Goal: Task Accomplishment & Management: Use online tool/utility

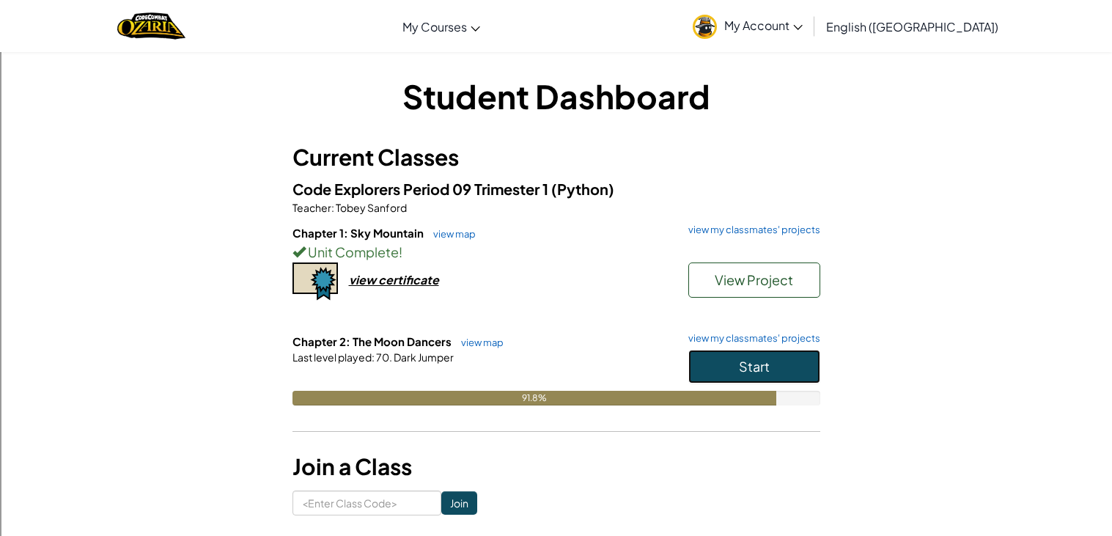
click at [739, 355] on button "Start" at bounding box center [754, 367] width 132 height 34
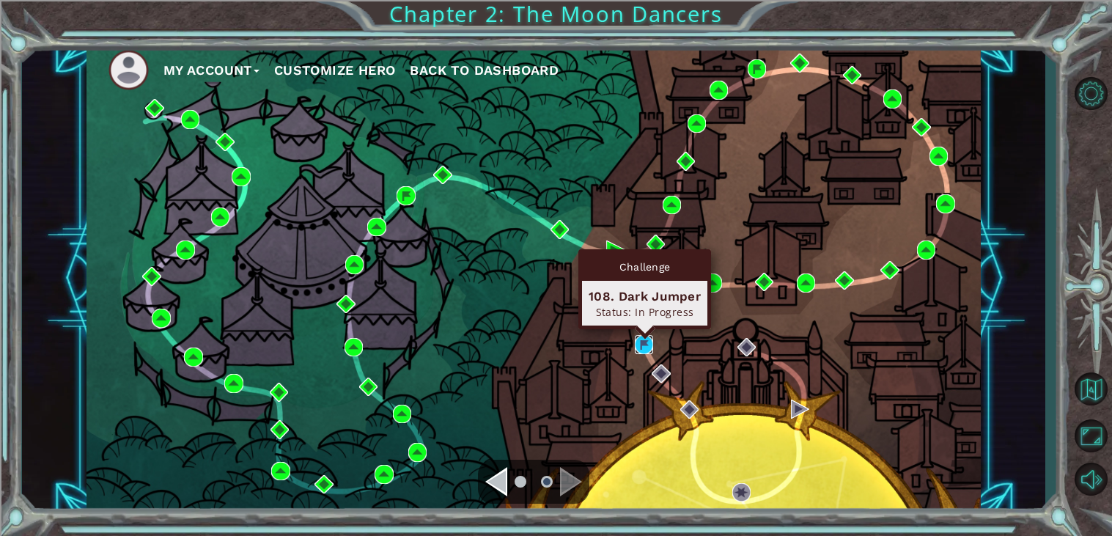
click at [645, 351] on img at bounding box center [644, 344] width 19 height 19
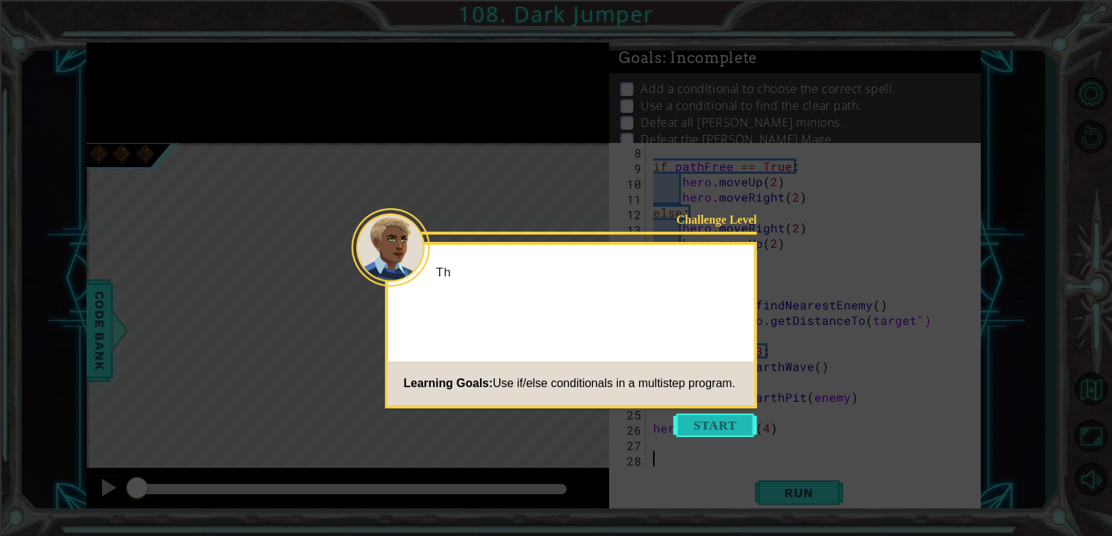
click at [708, 423] on button "Start" at bounding box center [715, 424] width 84 height 23
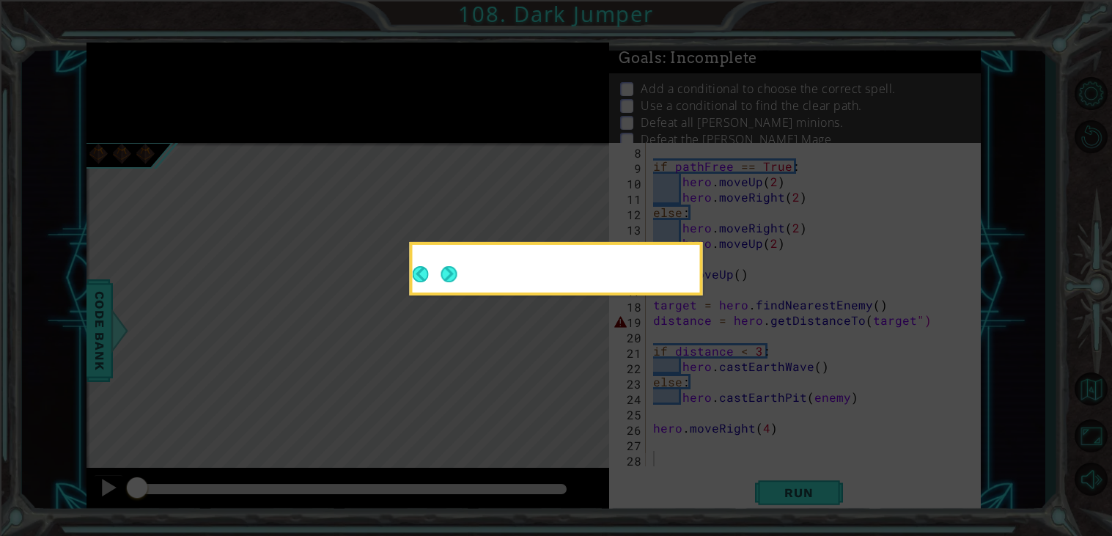
scroll to position [107, 0]
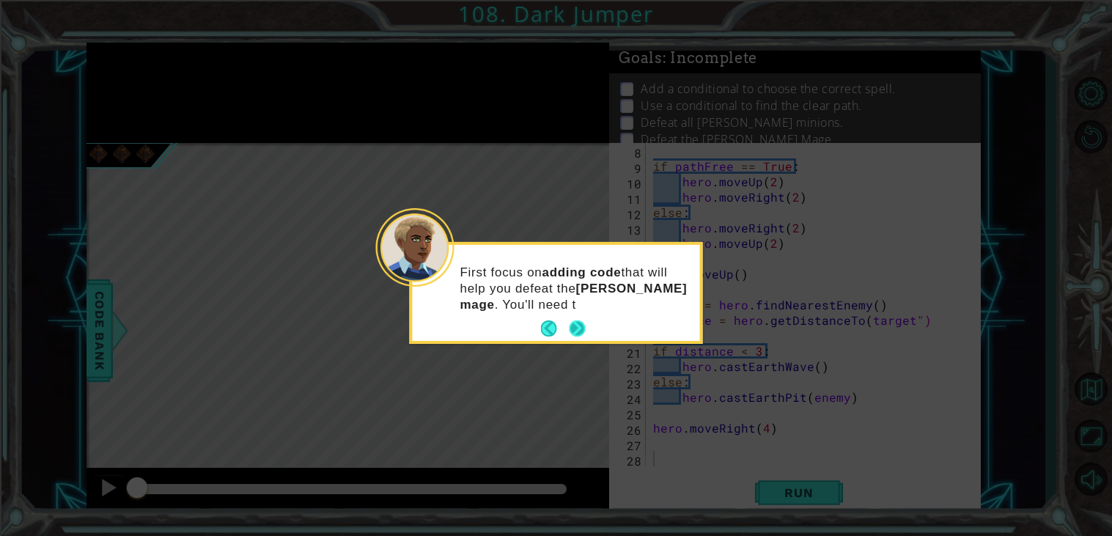
click at [574, 320] on button "Next" at bounding box center [577, 328] width 17 height 17
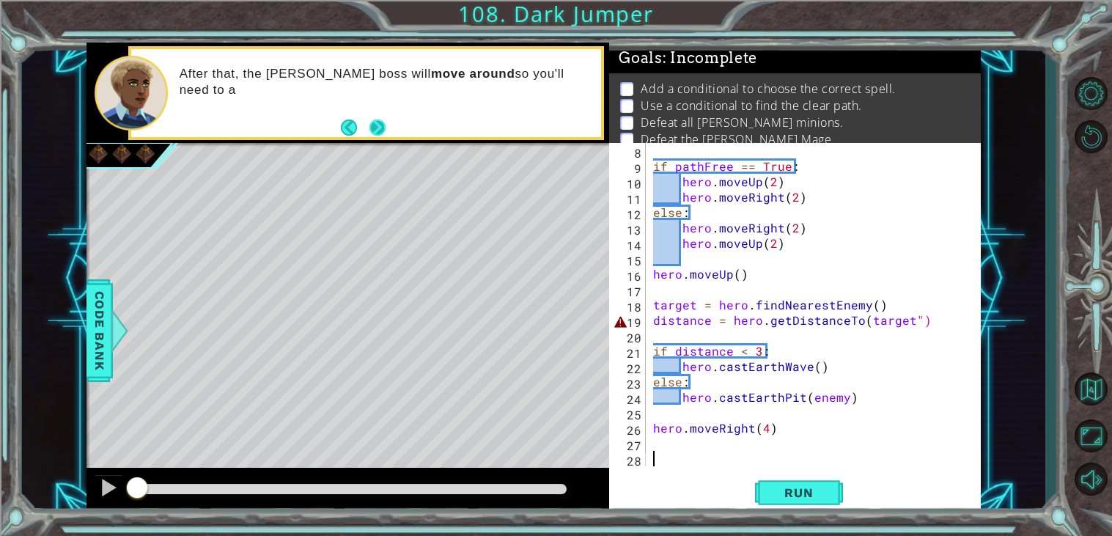
click at [368, 130] on button "Next" at bounding box center [377, 127] width 20 height 20
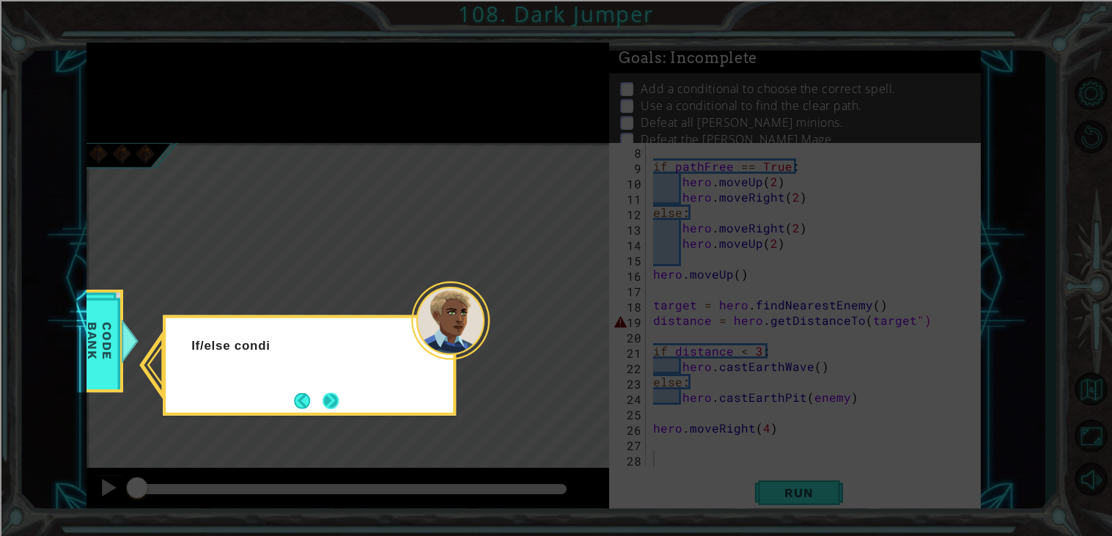
click at [338, 402] on button "Next" at bounding box center [330, 400] width 17 height 17
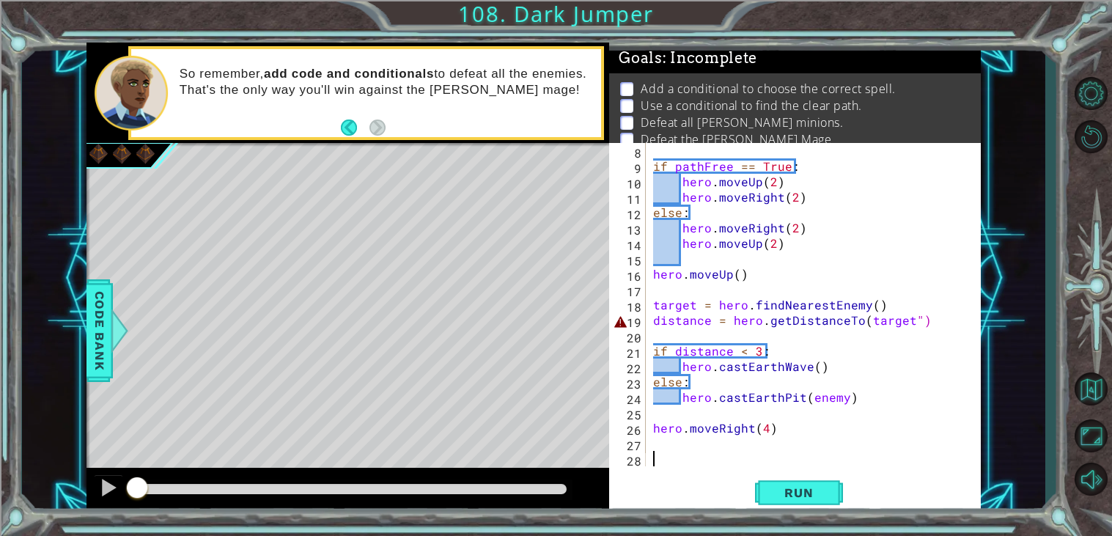
click at [916, 318] on div "if pathFree == True : hero . moveUp ( 2 ) hero . moveRight ( 2 ) else : hero . …" at bounding box center [817, 320] width 334 height 354
click at [802, 486] on span "Run" at bounding box center [798, 492] width 58 height 15
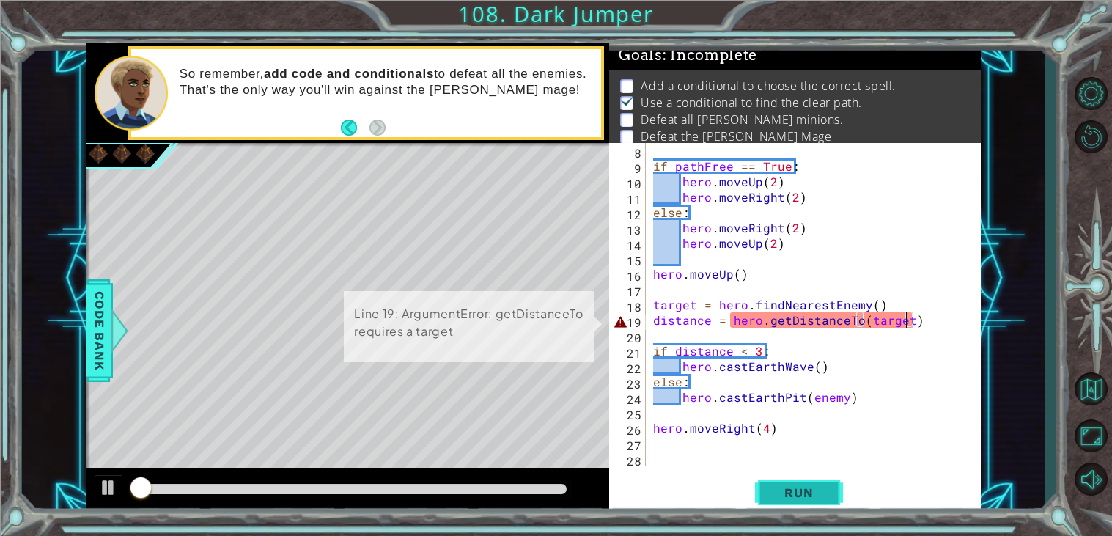
scroll to position [5, 0]
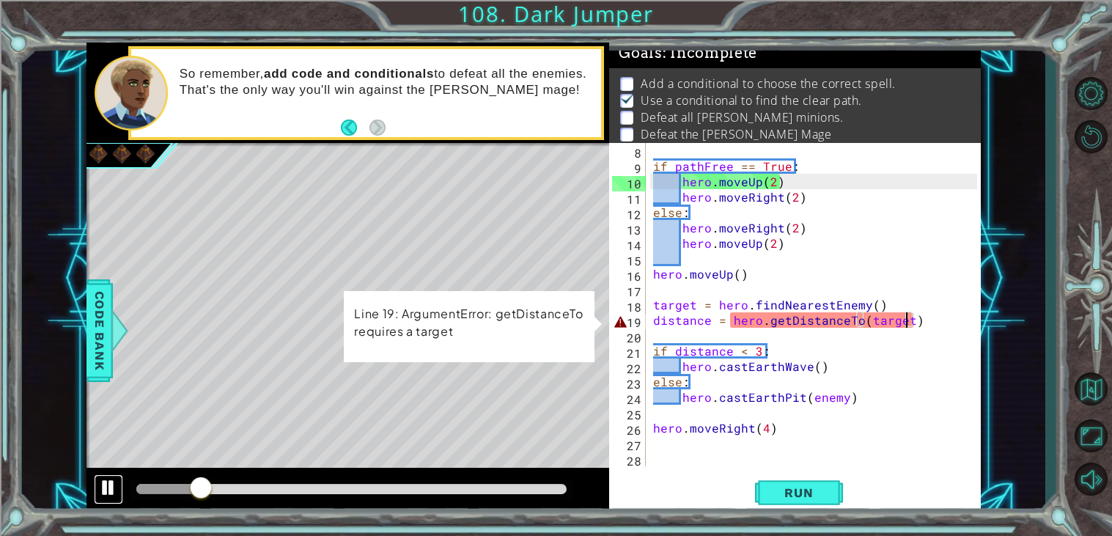
click at [103, 485] on div at bounding box center [108, 487] width 19 height 19
click at [722, 322] on div "if pathFree == True : hero . moveUp ( 2 ) hero . moveRight ( 2 ) else : hero . …" at bounding box center [817, 320] width 334 height 354
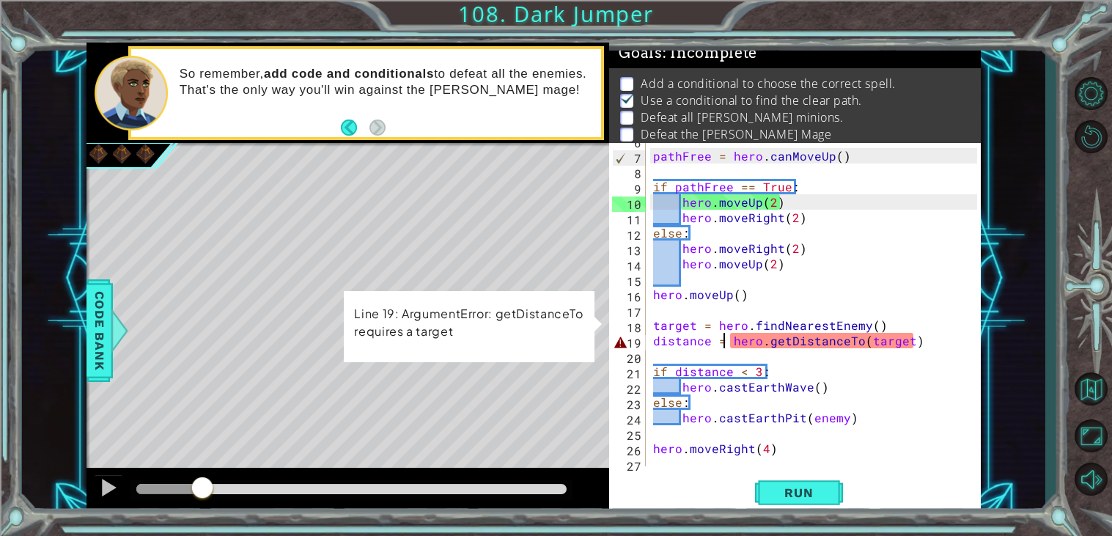
scroll to position [86, 0]
click at [695, 324] on div "pathFree = hero . canMoveUp ( ) if pathFree == True : hero . moveUp ( 2 ) hero …" at bounding box center [817, 311] width 334 height 354
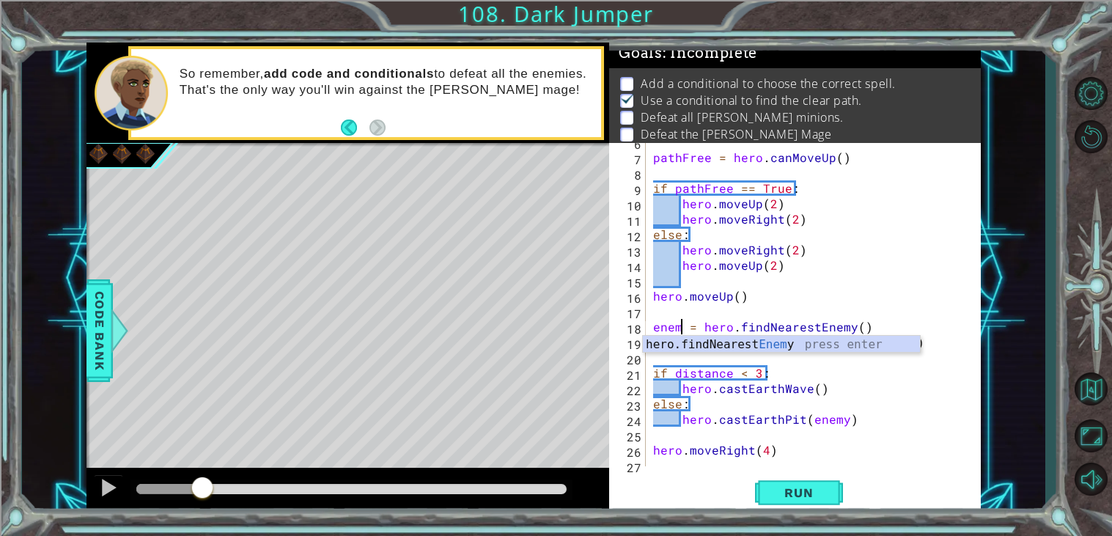
scroll to position [0, 1]
click at [973, 300] on div at bounding box center [969, 272] width 15 height 431
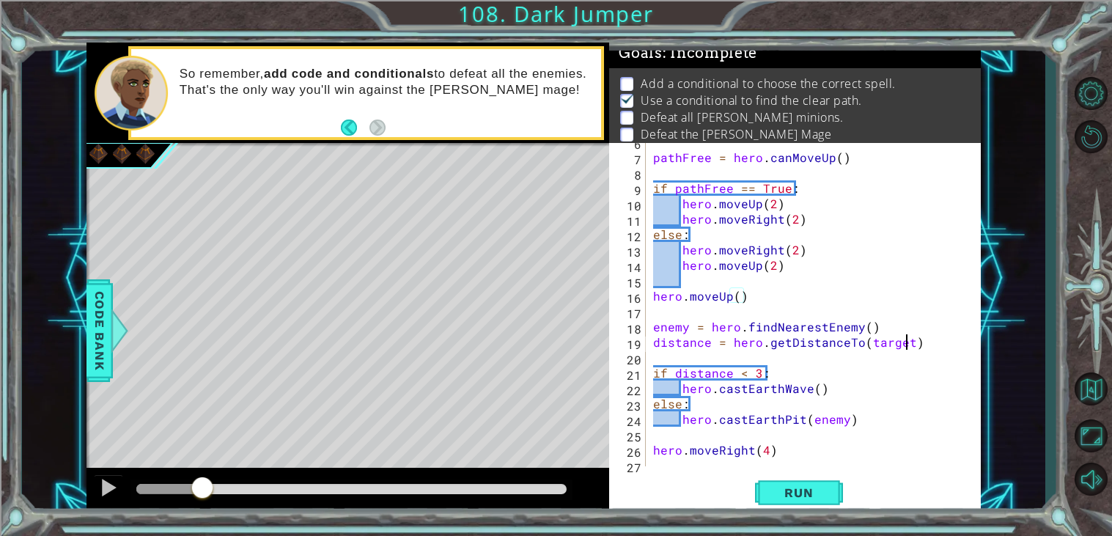
click at [909, 344] on div "pathFree = hero . canMoveUp ( ) if pathFree == True : hero . moveUp ( 2 ) hero …" at bounding box center [817, 311] width 334 height 354
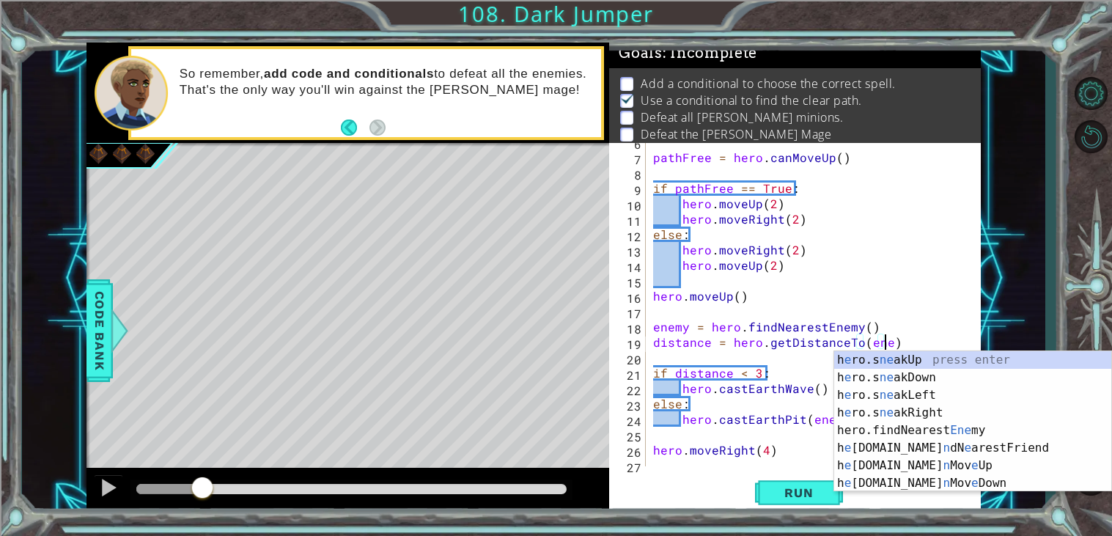
scroll to position [0, 14]
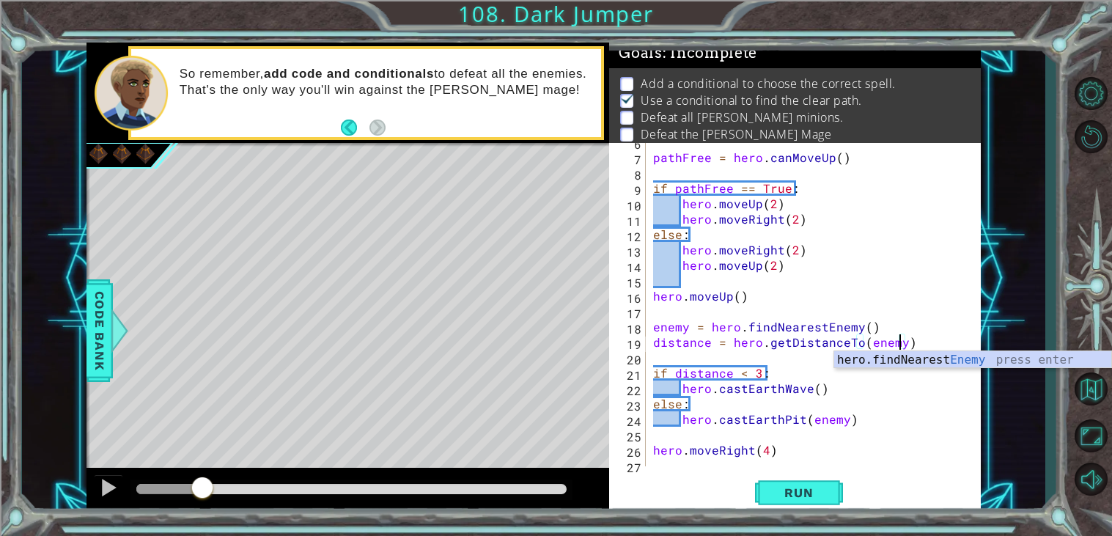
click at [836, 303] on div "pathFree = hero . canMoveUp ( ) if pathFree == True : hero . moveUp ( 2 ) hero …" at bounding box center [817, 311] width 334 height 354
click at [831, 322] on div "pathFree = hero . canMoveUp ( ) if pathFree == True : hero . moveUp ( 2 ) hero …" at bounding box center [817, 311] width 334 height 354
click at [814, 339] on div "pathFree = hero . canMoveUp ( ) if pathFree == True : hero . moveUp ( 2 ) hero …" at bounding box center [817, 311] width 334 height 354
type textarea "distance = hero.getDistanceTo(enemy)"
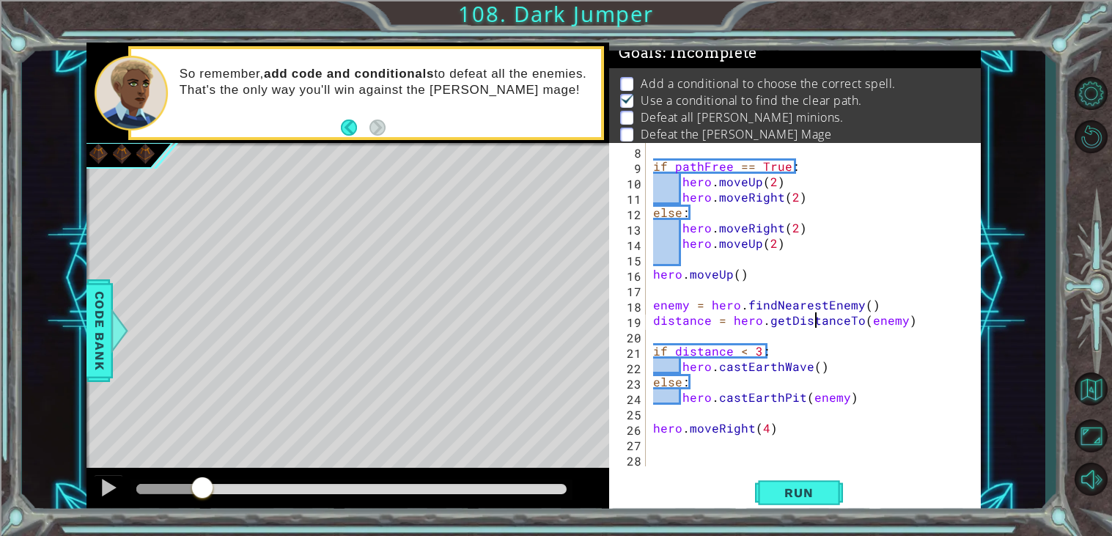
scroll to position [107, 0]
click at [749, 284] on div "if pathFree == True : hero . moveUp ( 2 ) hero . moveRight ( 2 ) else : hero . …" at bounding box center [817, 320] width 334 height 354
click at [745, 276] on div "if pathFree == True : hero . moveUp ( 2 ) hero . moveRight ( 2 ) else : hero . …" at bounding box center [817, 320] width 334 height 354
click at [784, 494] on span "Run" at bounding box center [798, 492] width 58 height 15
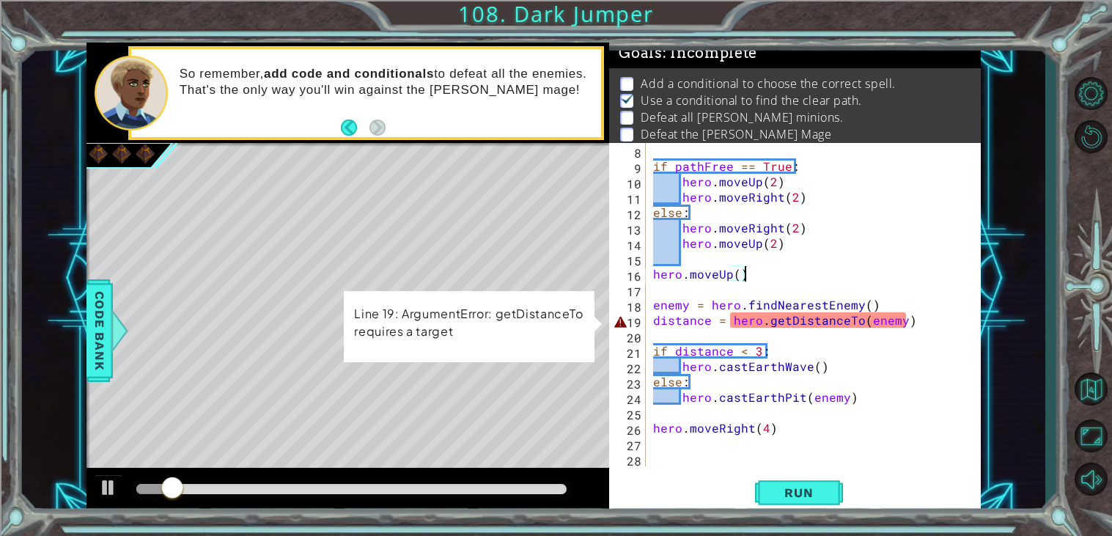
click at [541, 489] on div at bounding box center [351, 489] width 430 height 10
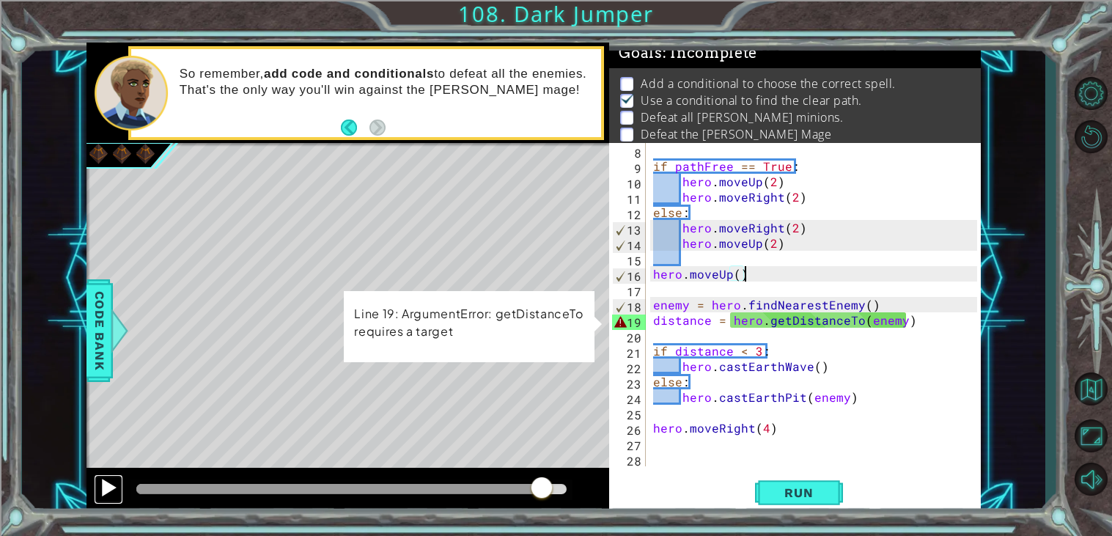
click at [107, 485] on div at bounding box center [108, 487] width 19 height 19
click at [136, 484] on div at bounding box center [350, 489] width 429 height 10
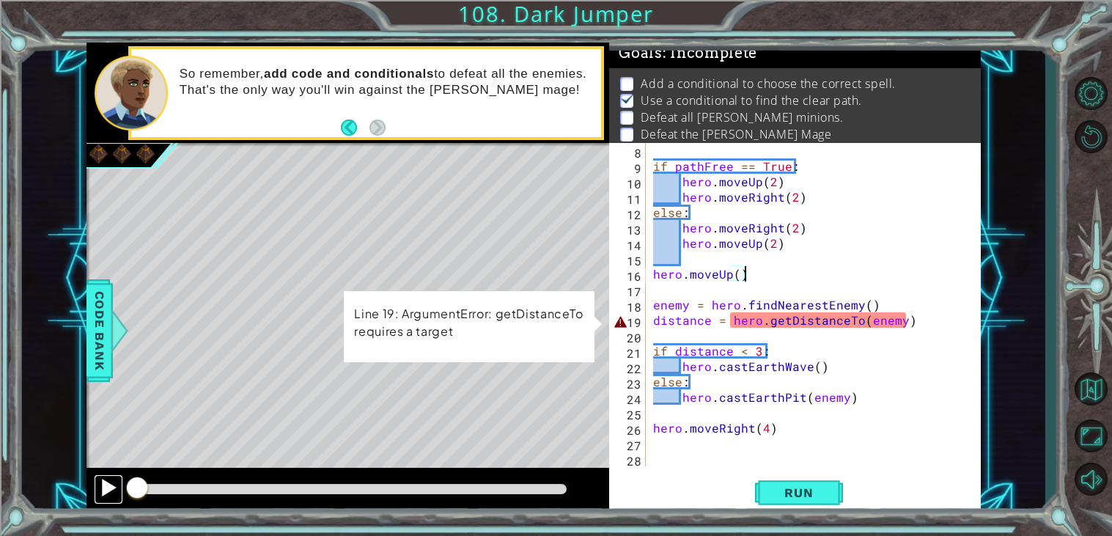
click at [103, 489] on div at bounding box center [108, 487] width 19 height 19
click at [100, 485] on div at bounding box center [108, 487] width 19 height 19
click at [758, 228] on div "if pathFree == True : hero . moveUp ( 2 ) hero . moveRight ( 2 ) else : hero . …" at bounding box center [817, 320] width 334 height 354
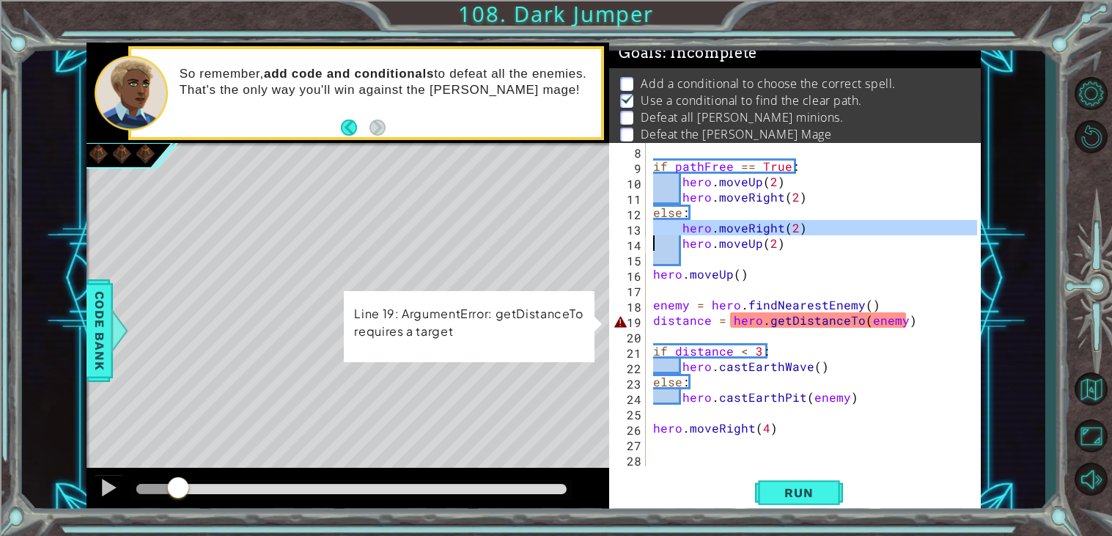
click at [758, 228] on div "if pathFree == True : hero . moveUp ( 2 ) hero . moveRight ( 2 ) else : hero . …" at bounding box center [813, 304] width 327 height 323
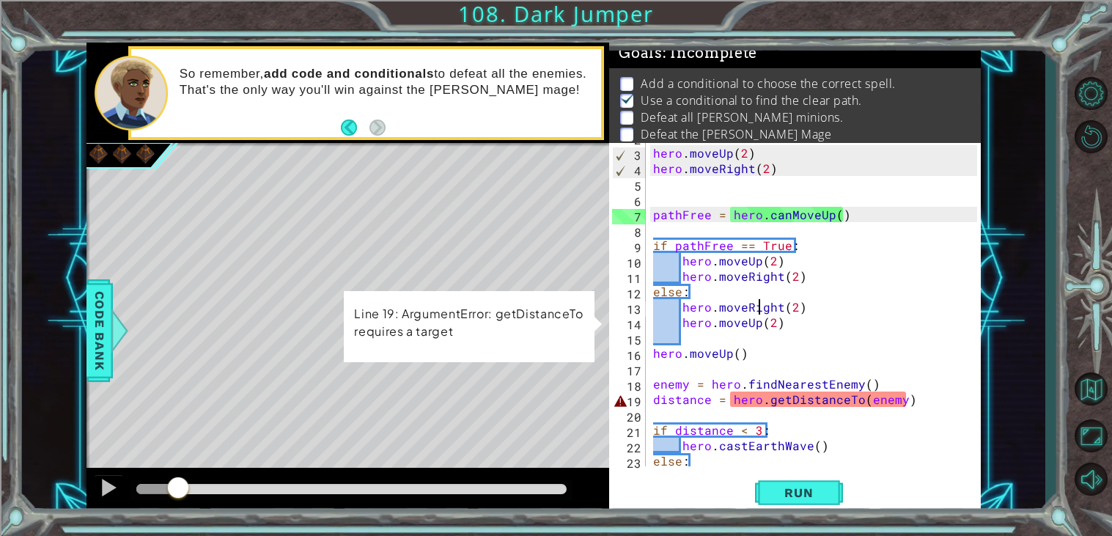
scroll to position [28, 0]
click at [837, 221] on div "hero . moveUp ( 2 ) hero . moveRight ( 2 ) pathFree = hero . canMoveUp ( ) if p…" at bounding box center [817, 307] width 334 height 354
click at [99, 495] on div at bounding box center [108, 487] width 19 height 19
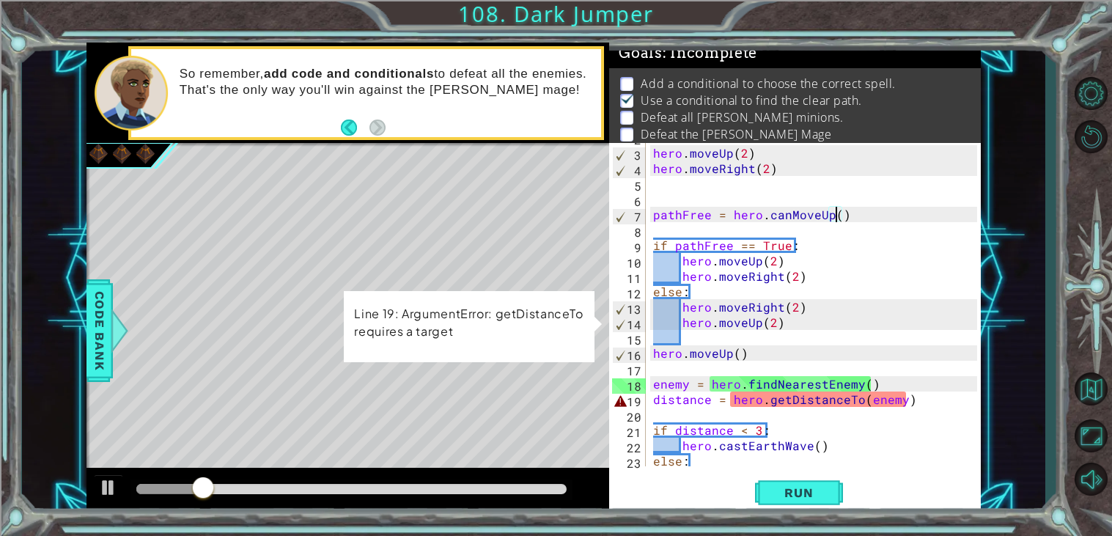
click at [155, 481] on div at bounding box center [351, 489] width 442 height 21
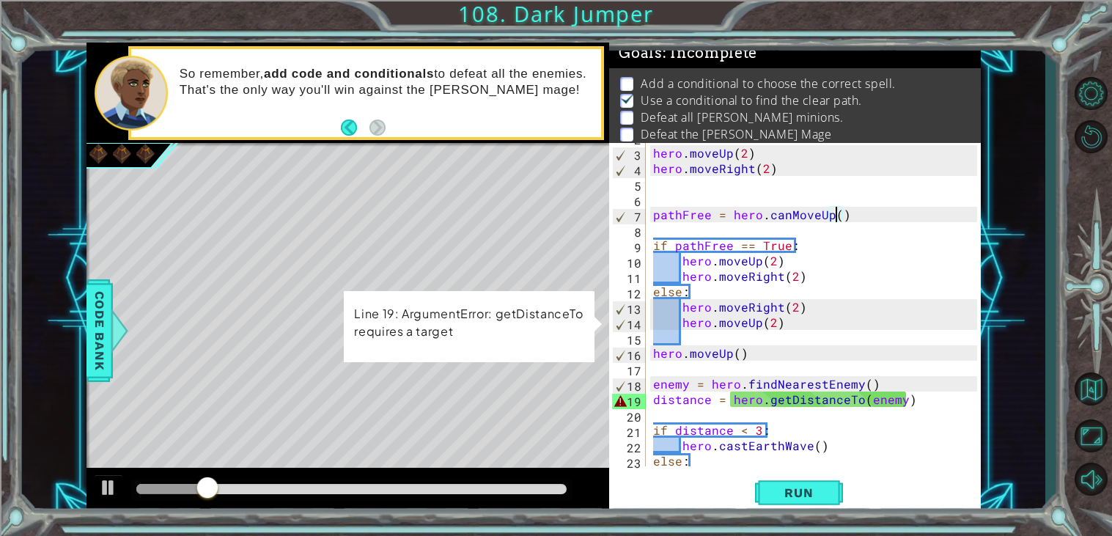
click at [145, 487] on div at bounding box center [171, 489] width 71 height 10
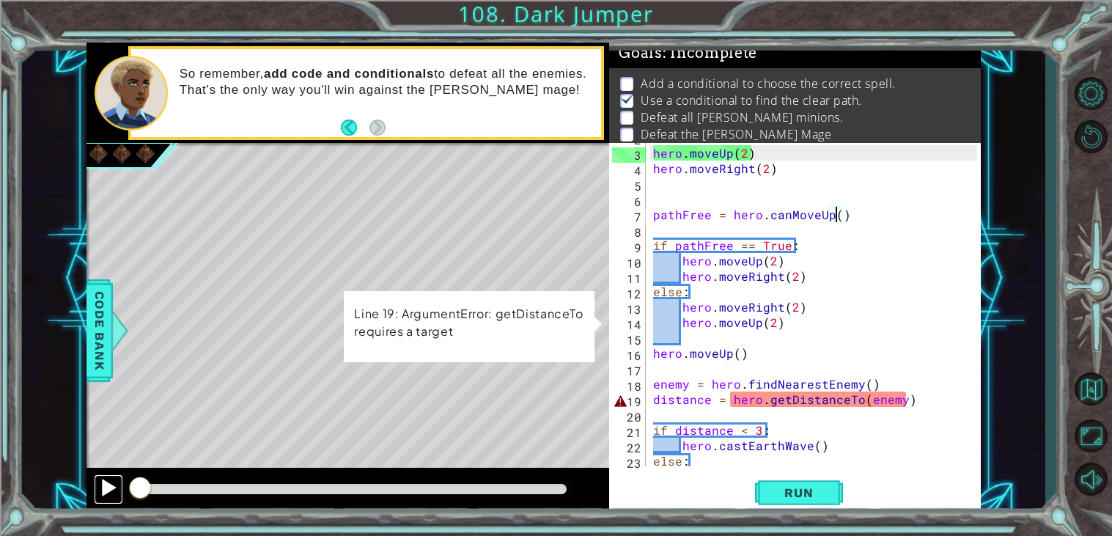
click at [102, 487] on div at bounding box center [108, 487] width 19 height 19
click at [772, 501] on button "Run" at bounding box center [799, 492] width 88 height 37
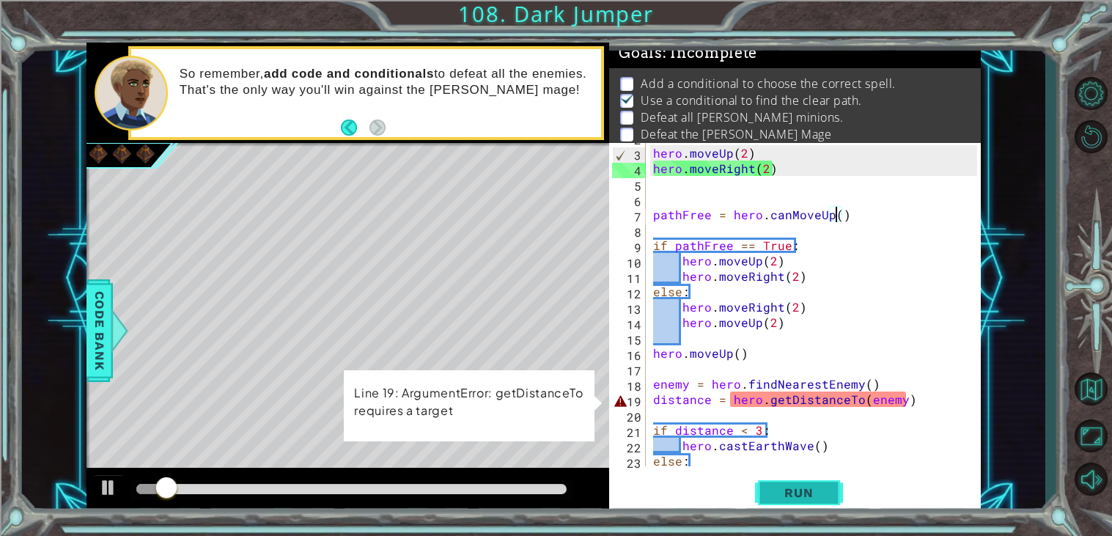
click at [811, 499] on span "Run" at bounding box center [798, 492] width 58 height 15
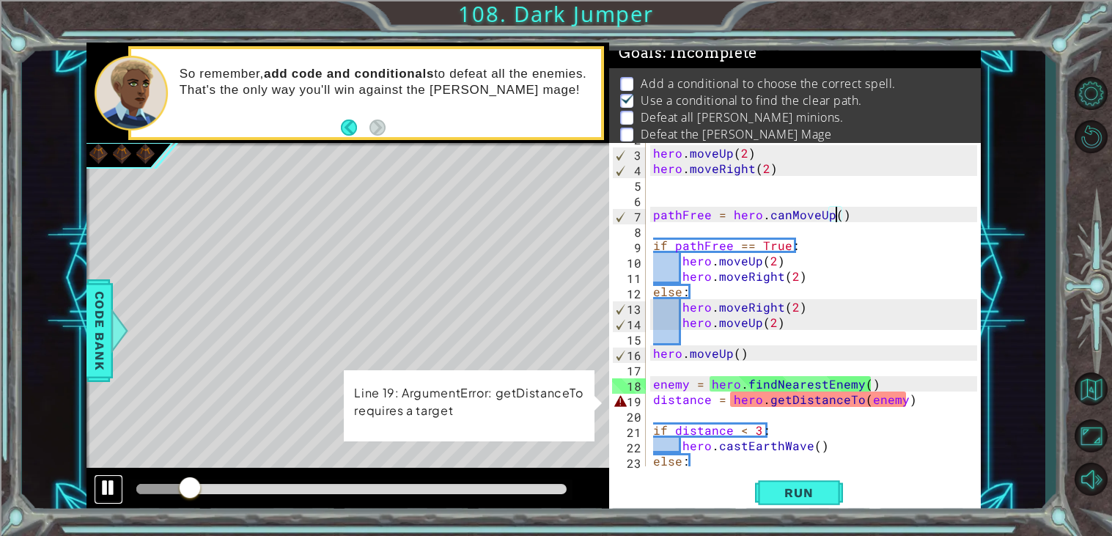
click at [100, 487] on div at bounding box center [108, 487] width 19 height 19
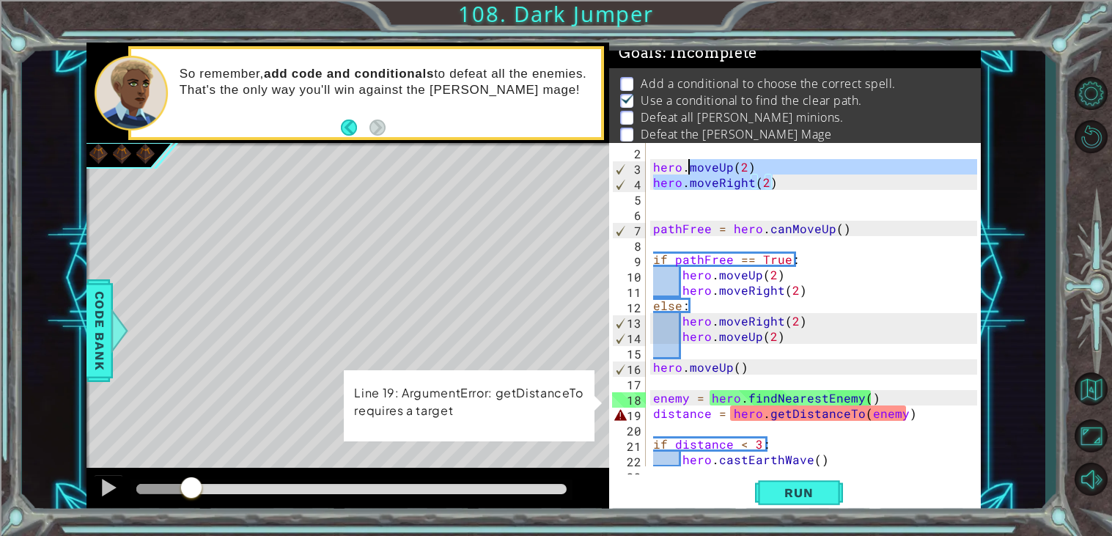
drag, startPoint x: 777, startPoint y: 180, endPoint x: 621, endPoint y: 167, distance: 156.6
click at [621, 167] on div "pathFree = hero.canMoveUp() 1 2 3 4 5 6 7 8 9 10 11 12 13 14 15 16 17 18 19 20 …" at bounding box center [793, 304] width 368 height 323
type textarea "hero.moveUp(2) hero.moveRight(2)"
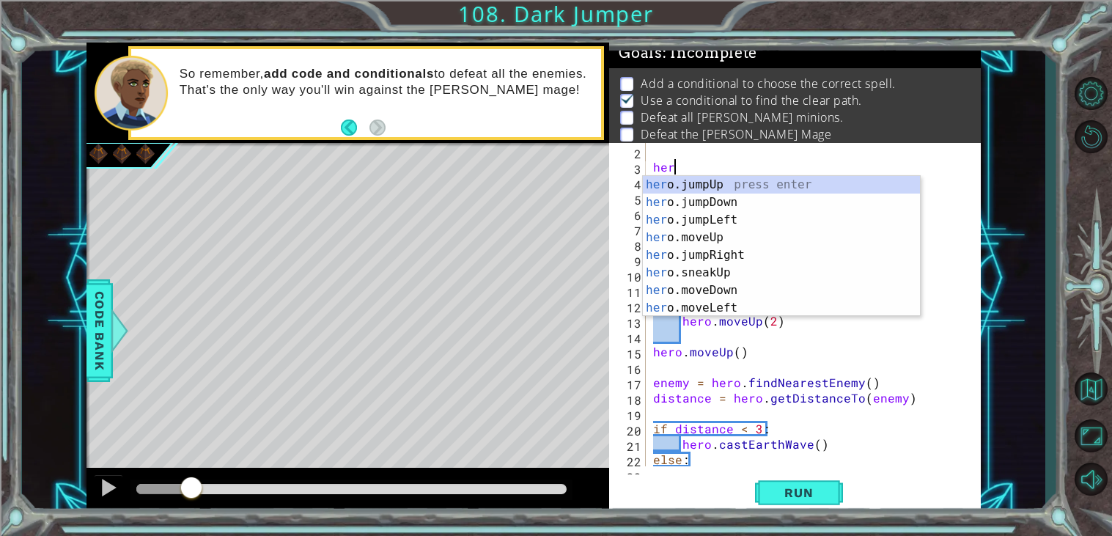
scroll to position [0, 1]
type textarea "h"
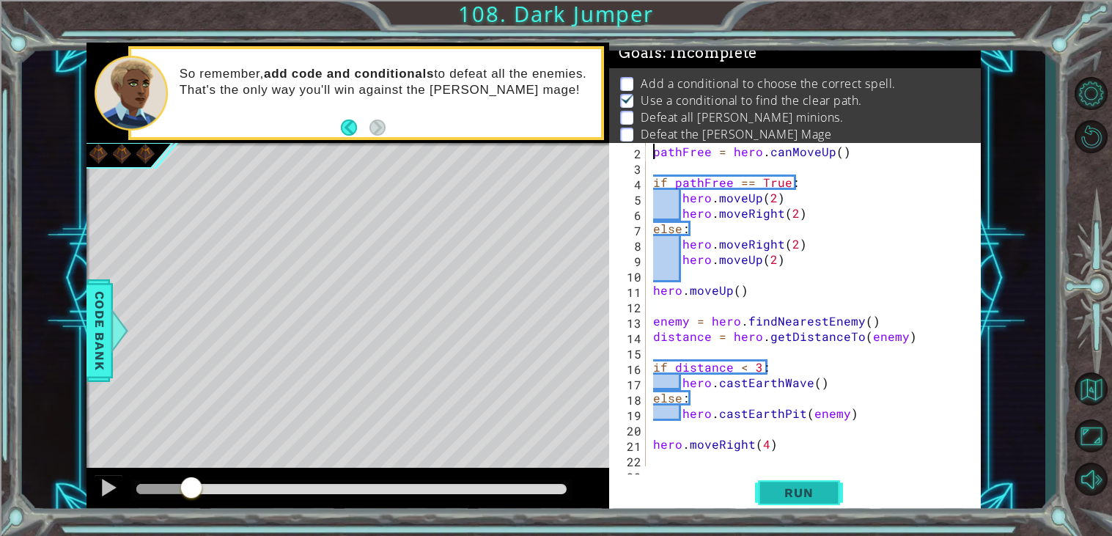
type textarea "pathFree = hero.canMoveUp()"
click at [781, 498] on span "Run" at bounding box center [798, 492] width 58 height 15
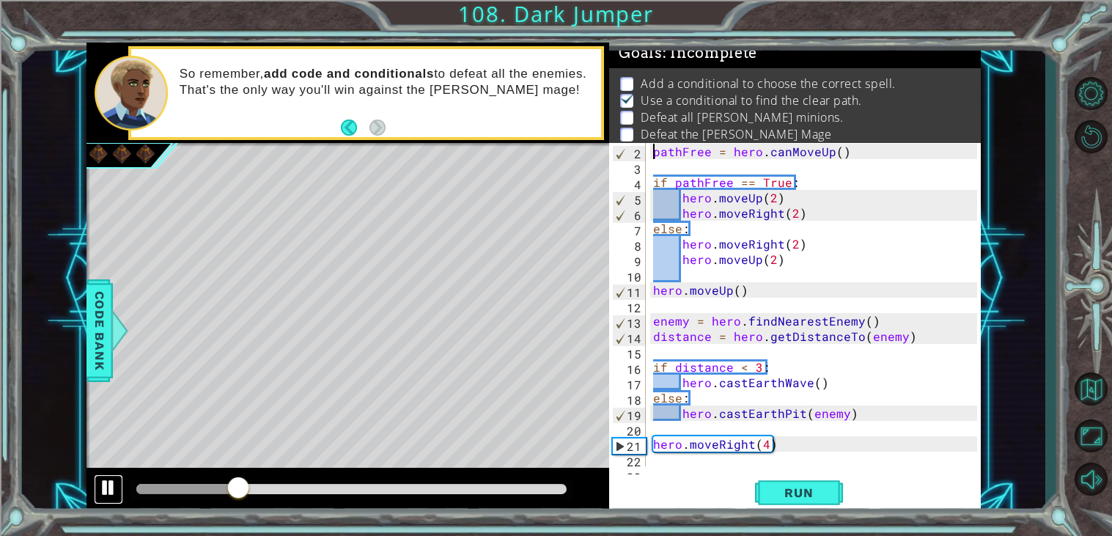
click at [103, 485] on div at bounding box center [108, 487] width 19 height 19
click at [749, 494] on div "Run" at bounding box center [798, 492] width 371 height 37
click at [780, 495] on span "Run" at bounding box center [798, 492] width 58 height 15
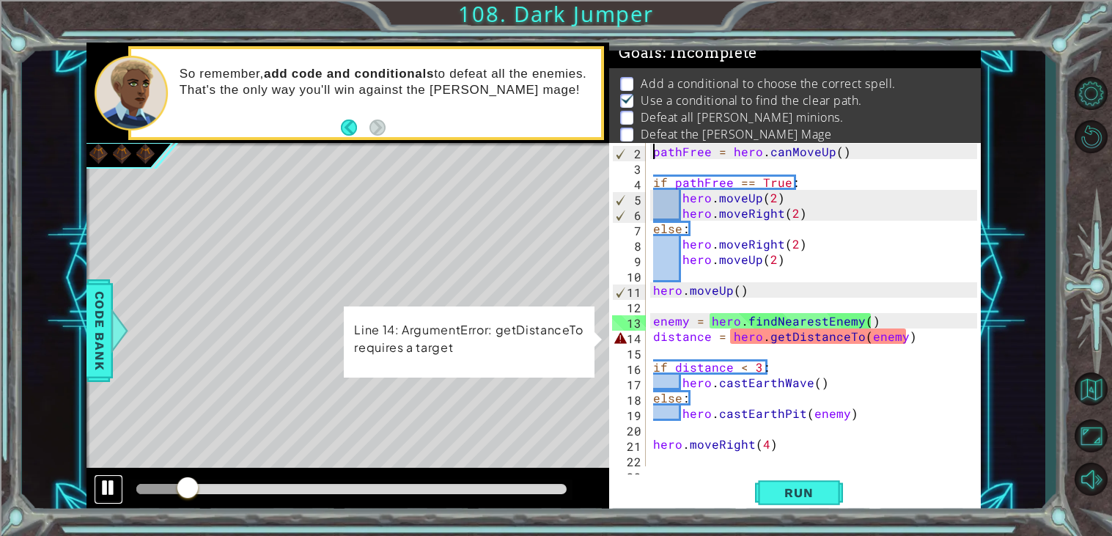
click at [102, 488] on div at bounding box center [108, 487] width 19 height 19
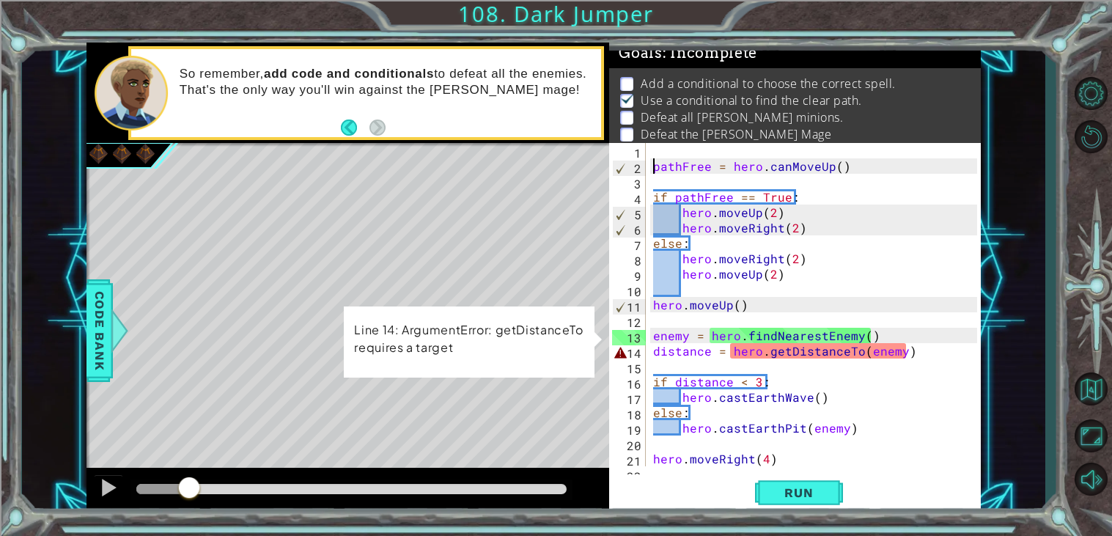
click at [696, 155] on div "pathFree = hero . canMoveUp ( ) if pathFree == True : hero . moveUp ( 2 ) hero …" at bounding box center [817, 320] width 334 height 354
click at [653, 168] on div "pathFree = hero . canMoveUp ( ) if pathFree == True : hero . moveUp ( 2 ) hero …" at bounding box center [817, 320] width 334 height 354
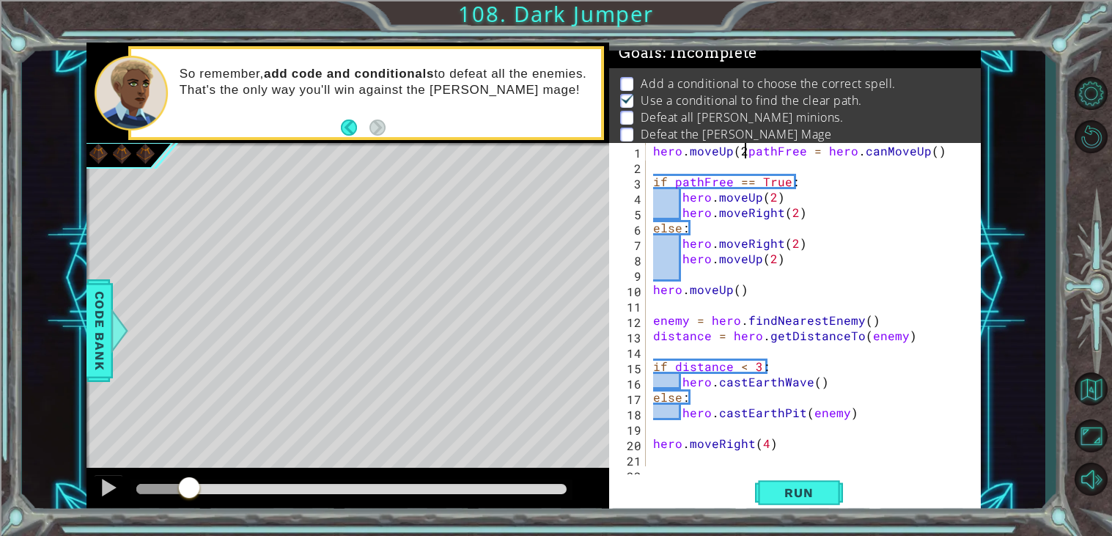
scroll to position [0, 6]
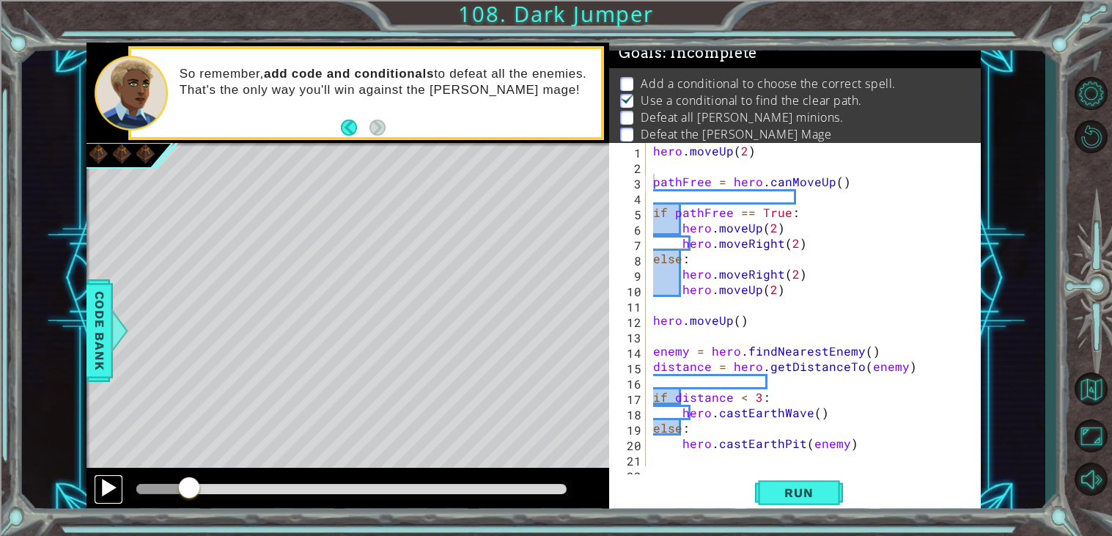
click at [104, 495] on div at bounding box center [108, 487] width 19 height 19
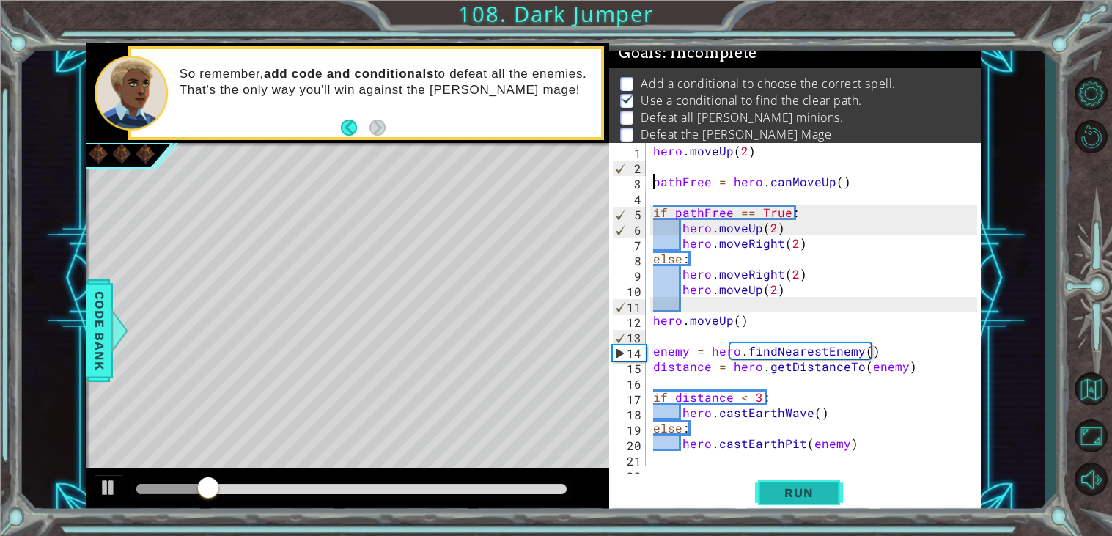
click at [783, 488] on span "Run" at bounding box center [798, 492] width 58 height 15
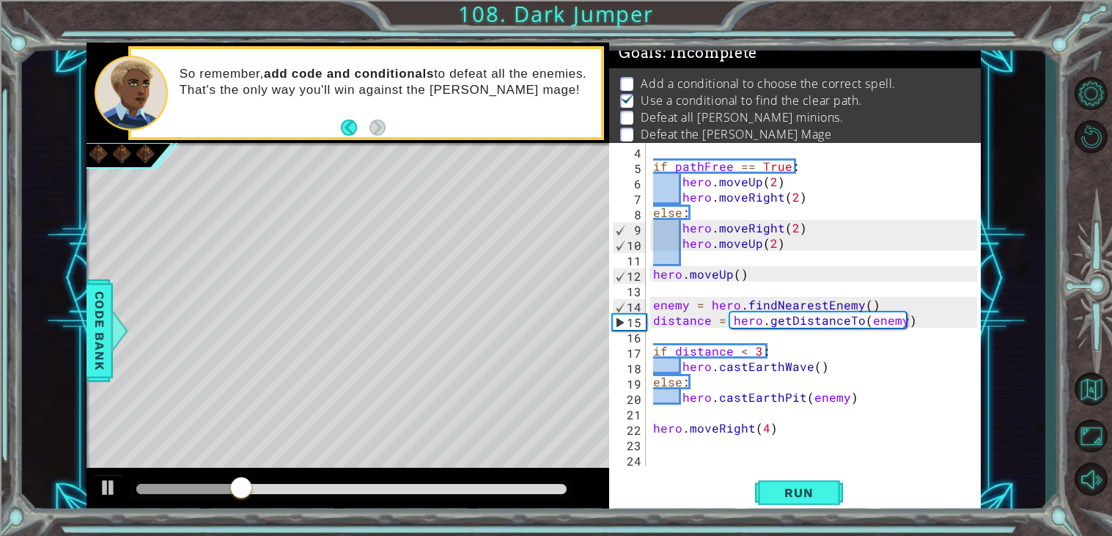
scroll to position [46, 0]
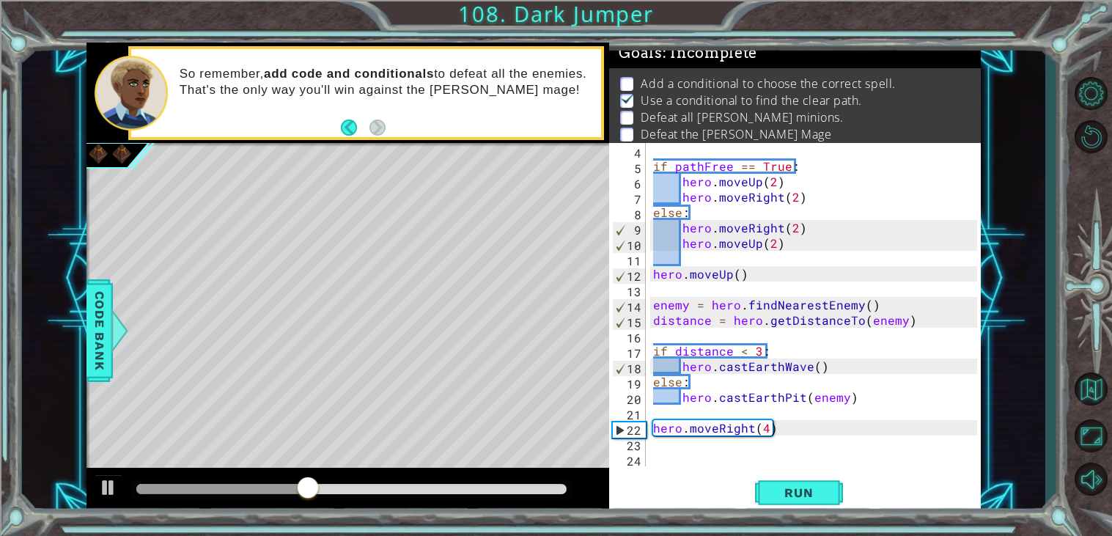
click at [788, 430] on div "if pathFree == True : hero . moveUp ( 2 ) hero . moveRight ( 2 ) else : hero . …" at bounding box center [817, 320] width 334 height 354
type textarea "hero.moveRight(4)"
type textarea "hero.moveDown(2)"
click at [772, 489] on span "Run" at bounding box center [798, 492] width 58 height 15
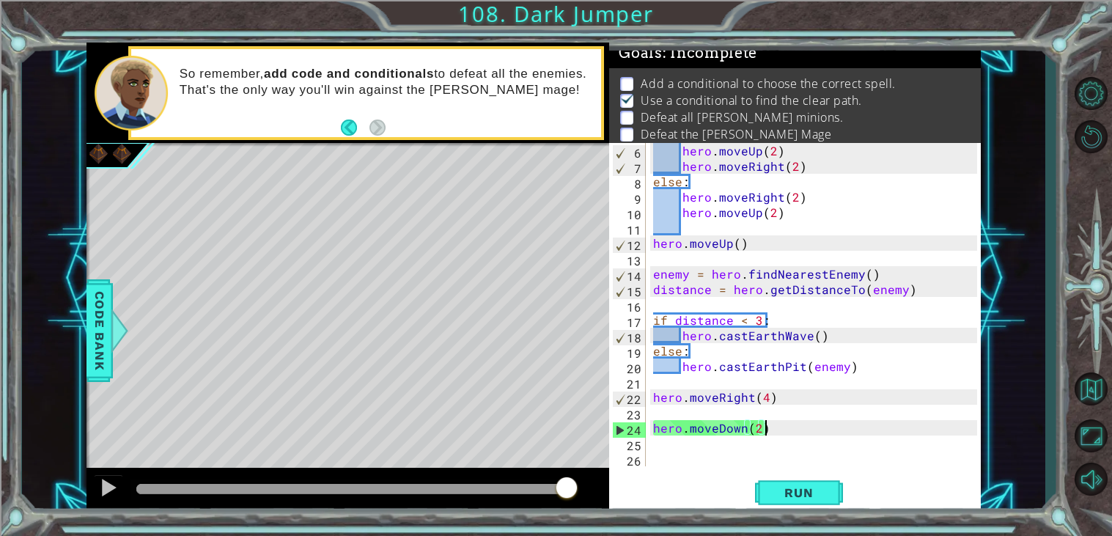
scroll to position [77, 0]
click at [665, 453] on div "hero . moveUp ( 2 ) hero . moveRight ( 2 ) else : hero . moveRight ( 2 ) hero .…" at bounding box center [817, 320] width 334 height 354
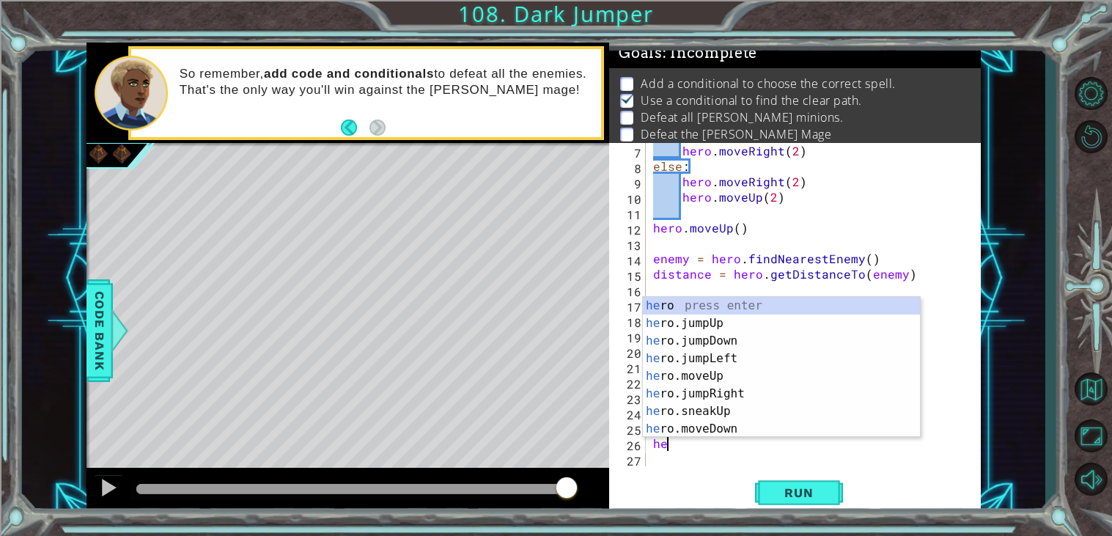
type textarea "h"
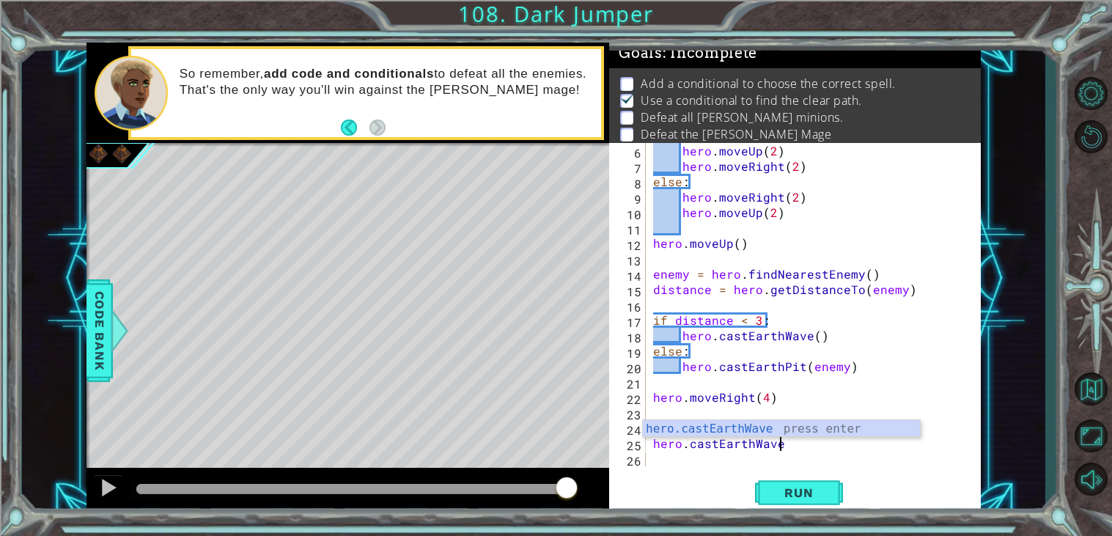
scroll to position [0, 7]
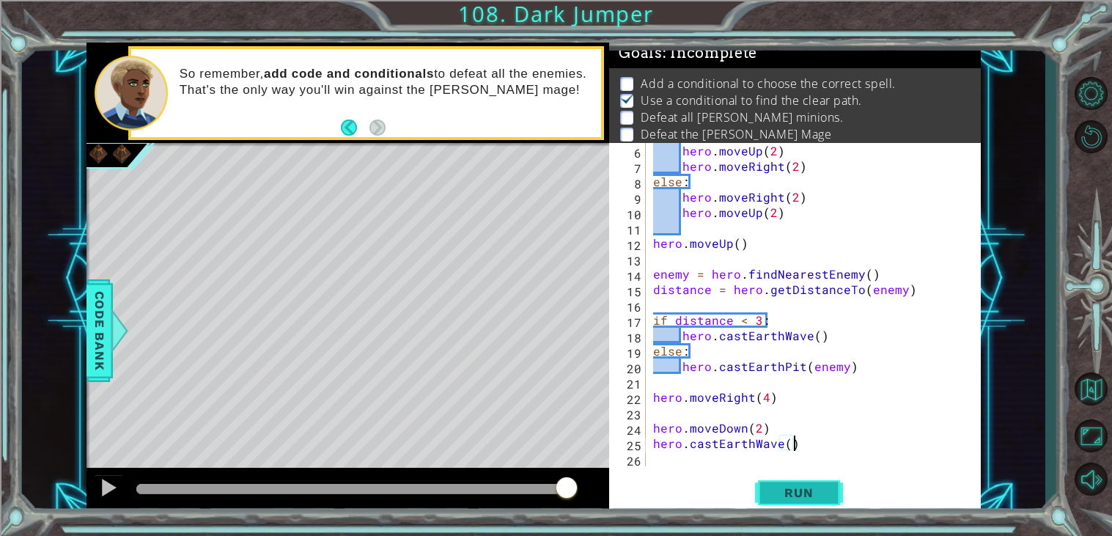
type textarea "hero.castEarthWave()"
click at [766, 504] on button "Run" at bounding box center [799, 492] width 88 height 37
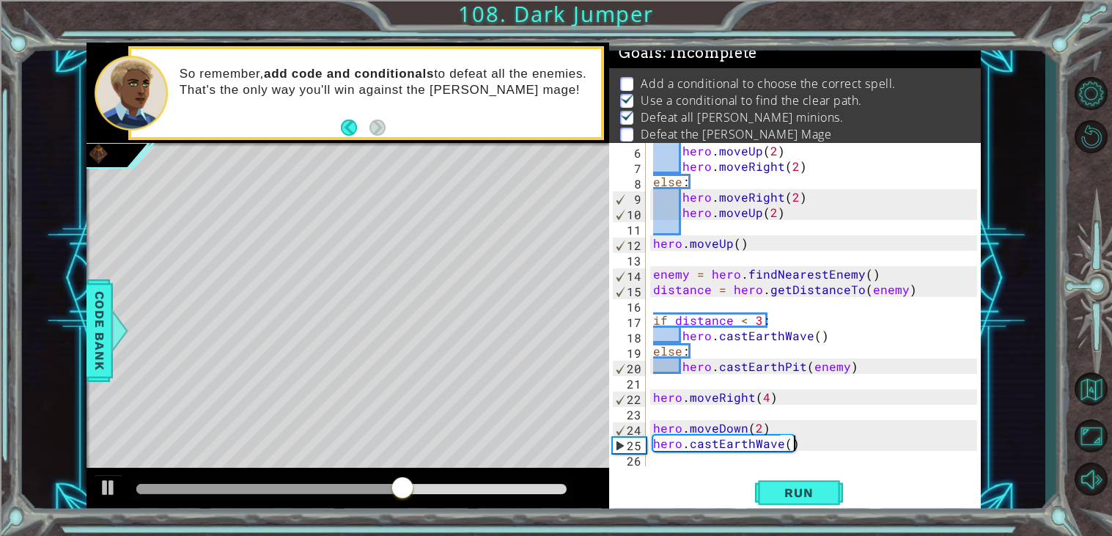
click at [796, 443] on div "hero . moveUp ( 2 ) hero . moveRight ( 2 ) else : hero . moveRight ( 2 ) hero .…" at bounding box center [817, 320] width 334 height 354
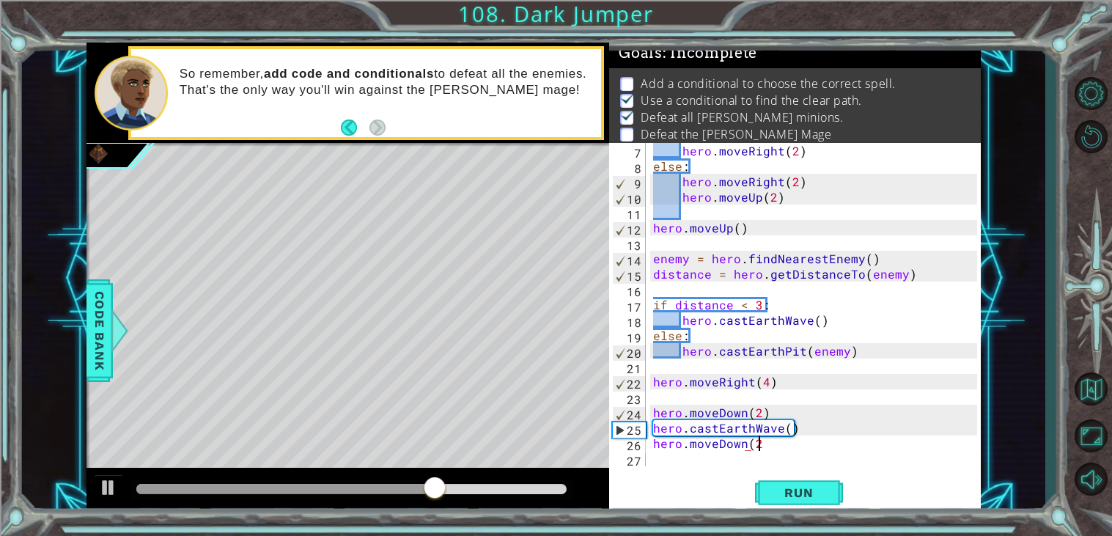
scroll to position [0, 5]
click at [821, 488] on span "Run" at bounding box center [798, 492] width 58 height 15
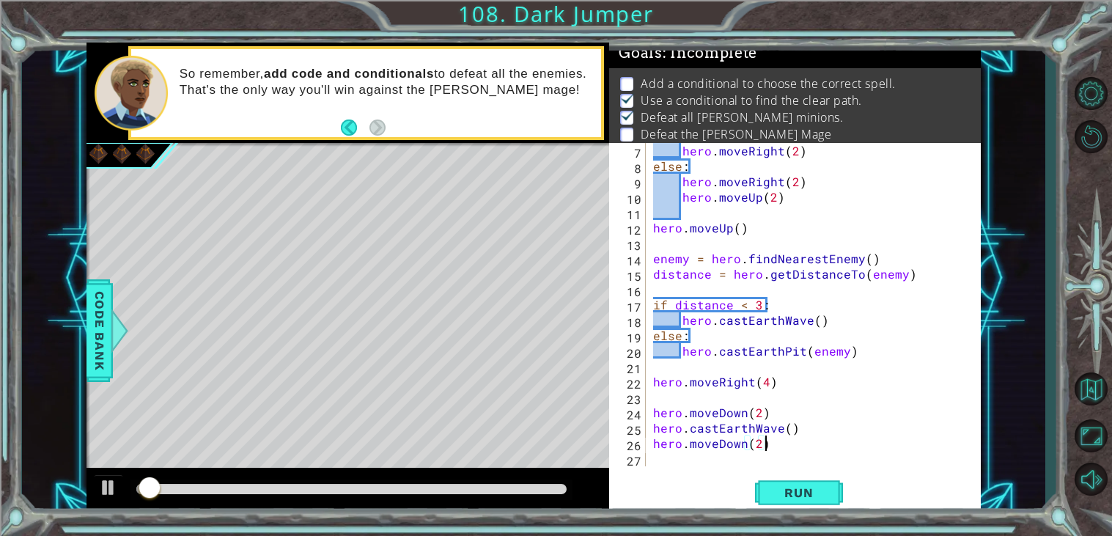
click at [544, 494] on div at bounding box center [351, 489] width 442 height 21
click at [540, 491] on div at bounding box center [351, 489] width 430 height 10
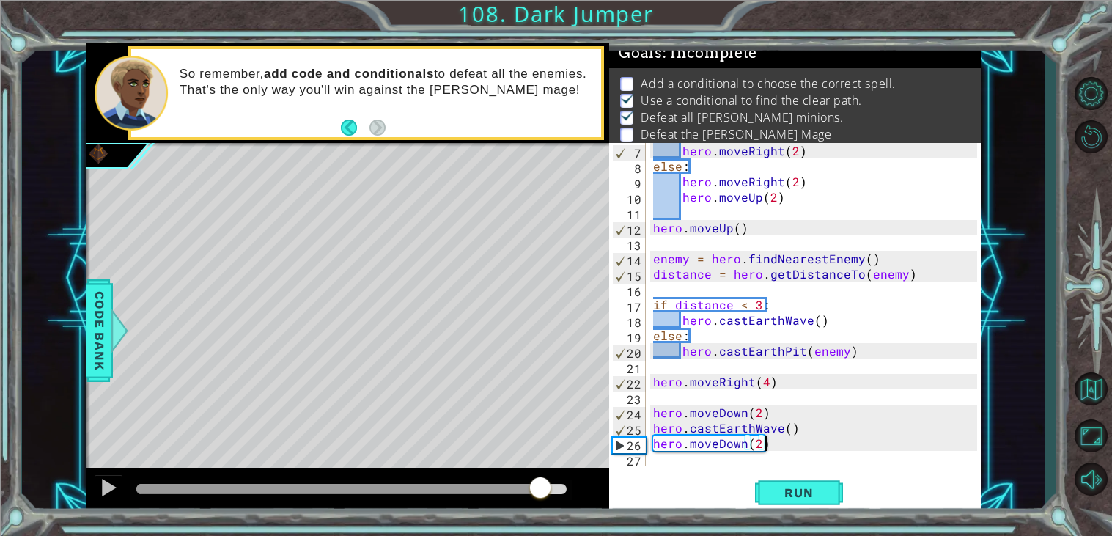
click at [92, 489] on div at bounding box center [347, 490] width 522 height 47
click at [100, 488] on div at bounding box center [108, 487] width 19 height 19
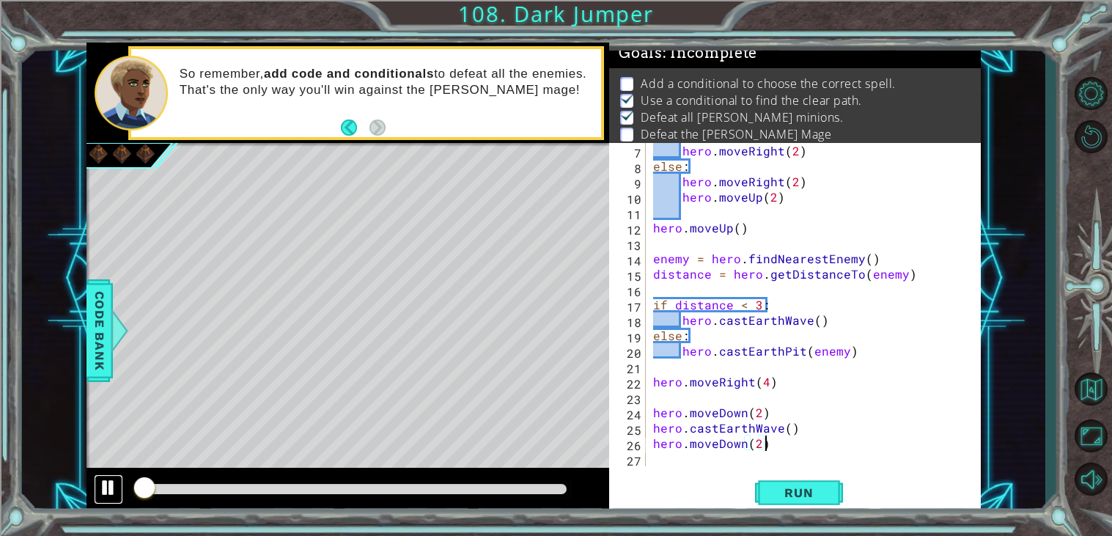
click at [100, 488] on div at bounding box center [108, 487] width 19 height 19
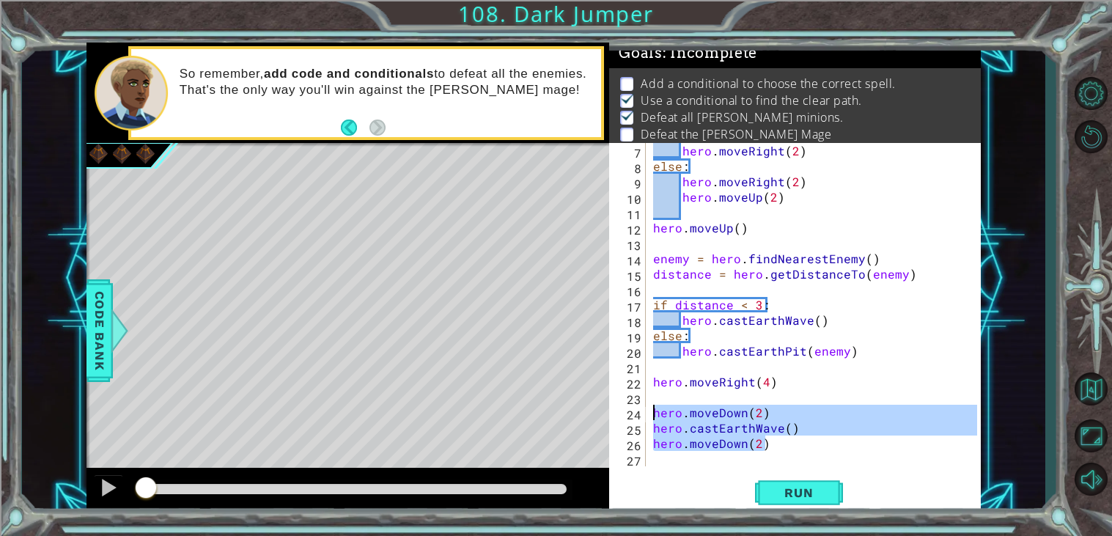
drag, startPoint x: 779, startPoint y: 445, endPoint x: 646, endPoint y: 415, distance: 136.7
click at [646, 415] on div "hero.moveDown(2) 7 8 9 10 11 12 13 14 15 16 17 18 19 20 21 22 23 24 25 26 27 he…" at bounding box center [793, 304] width 368 height 323
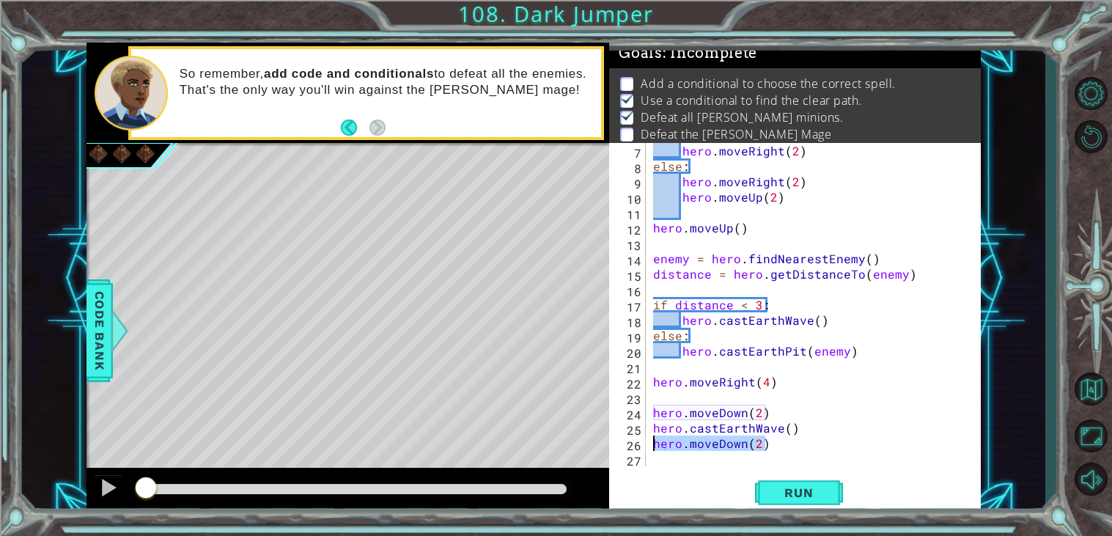
type textarea "hero.castEarthWave() hero.moveDown(2)"
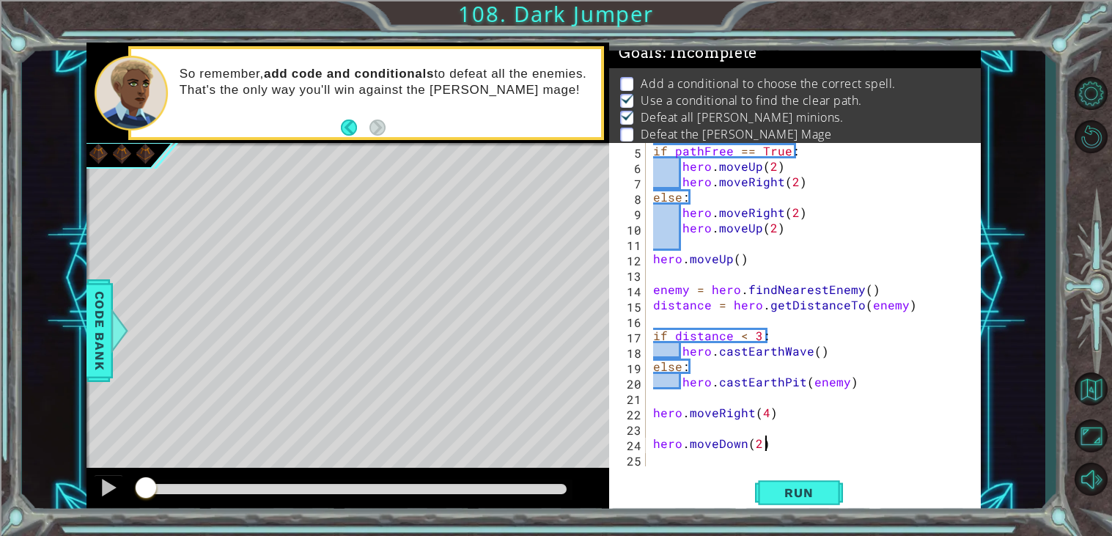
scroll to position [62, 0]
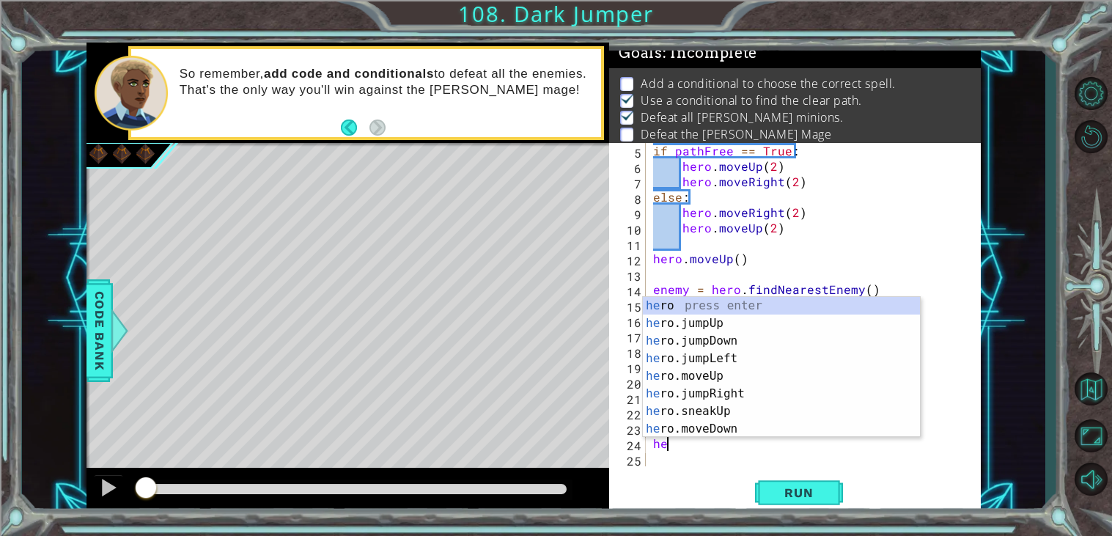
type textarea "h"
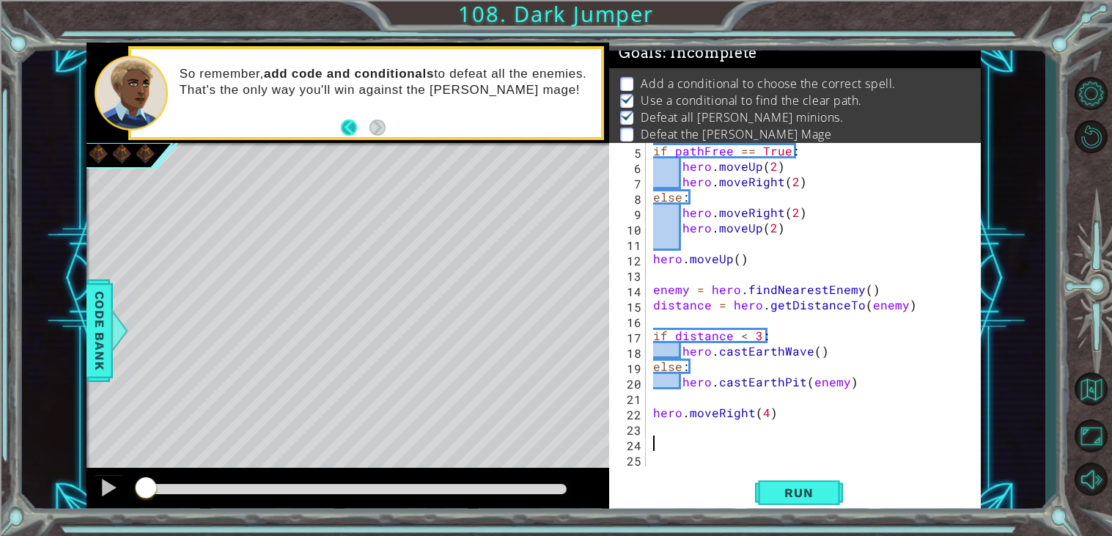
click at [341, 120] on button "Back" at bounding box center [355, 127] width 29 height 16
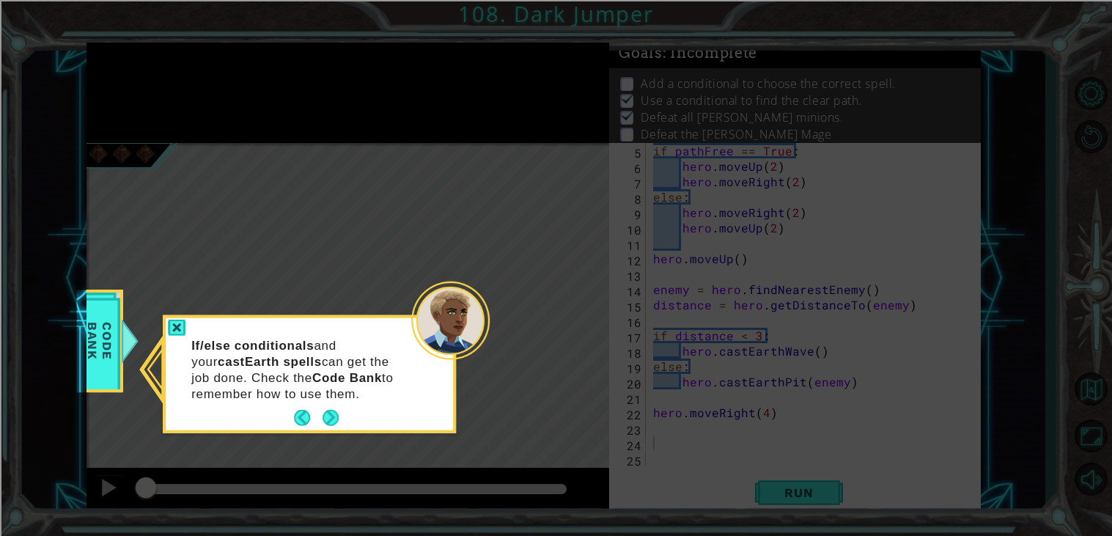
click at [341, 120] on icon at bounding box center [556, 268] width 1112 height 536
click at [298, 410] on button "Back" at bounding box center [308, 418] width 29 height 16
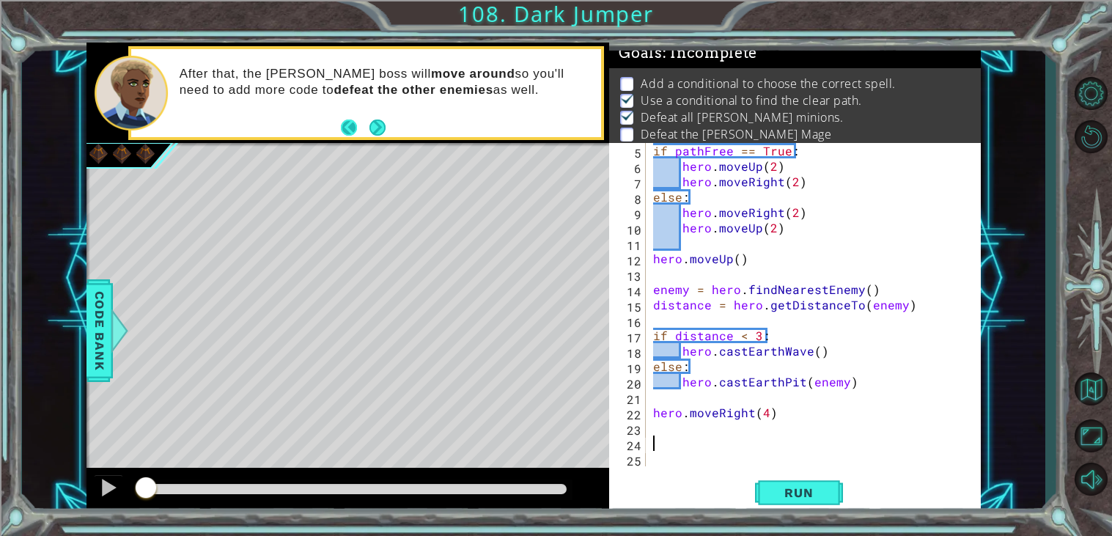
click at [341, 126] on button "Back" at bounding box center [355, 127] width 29 height 16
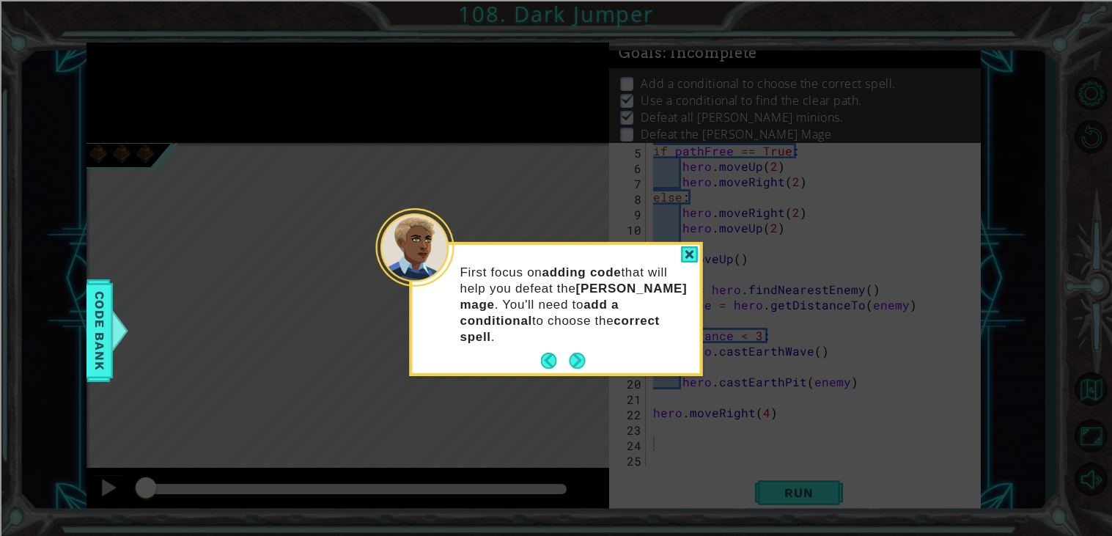
click at [583, 323] on strong "correct spell" at bounding box center [559, 329] width 199 height 30
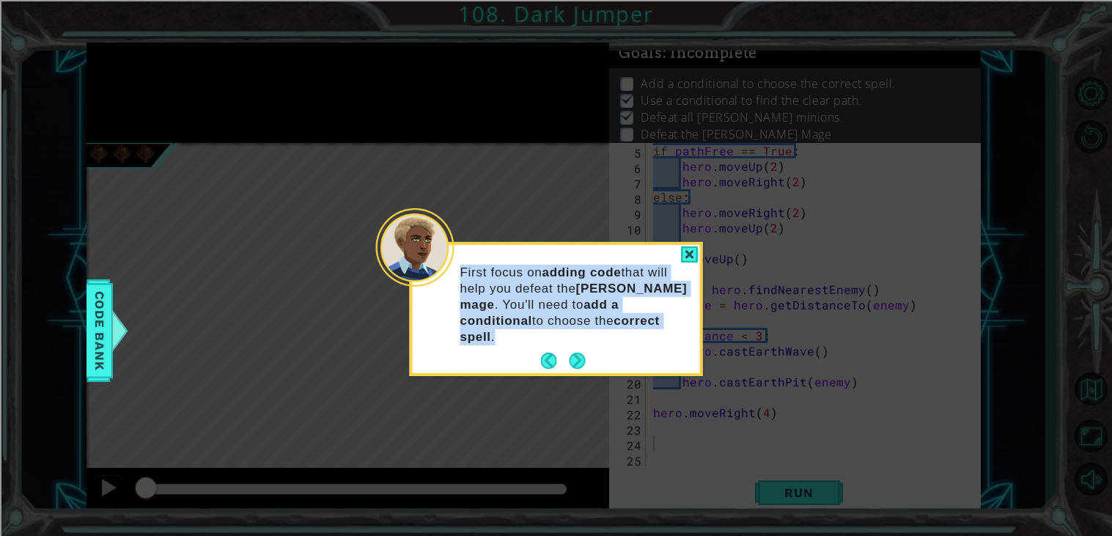
click at [583, 323] on strong "correct spell" at bounding box center [559, 329] width 199 height 30
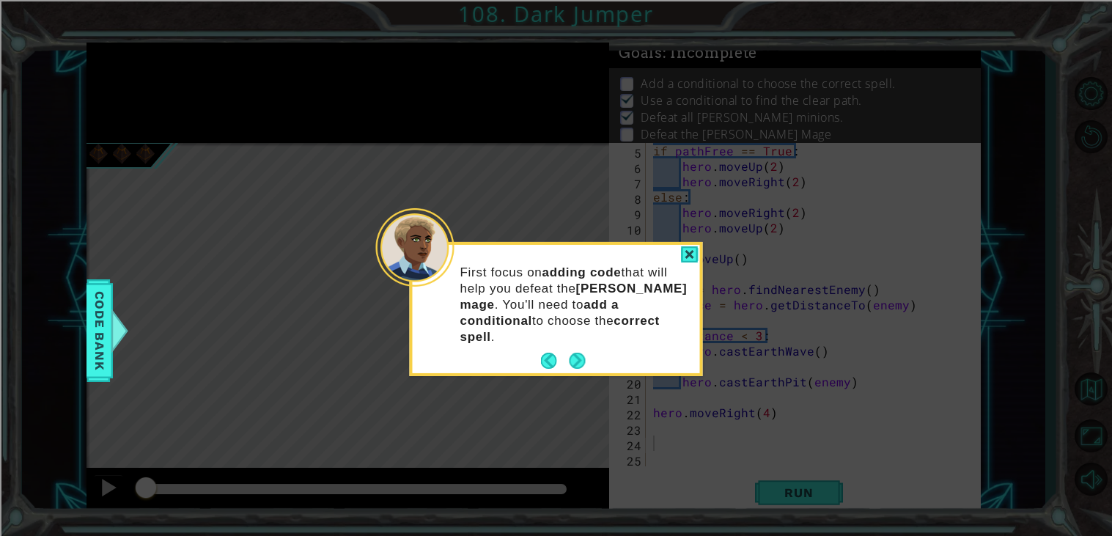
click at [583, 323] on strong "correct spell" at bounding box center [559, 329] width 199 height 30
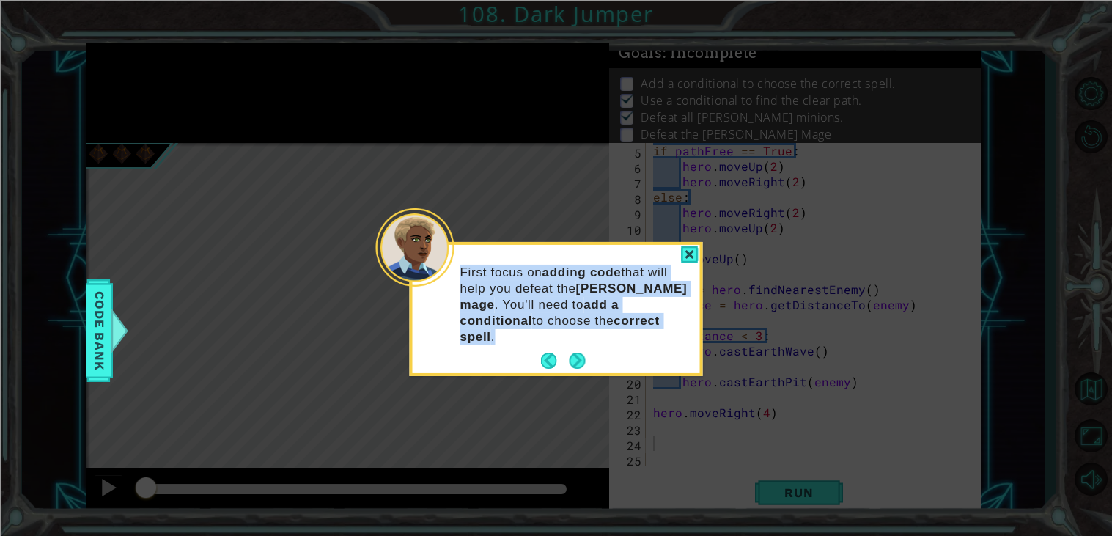
click at [583, 323] on strong "correct spell" at bounding box center [559, 329] width 199 height 30
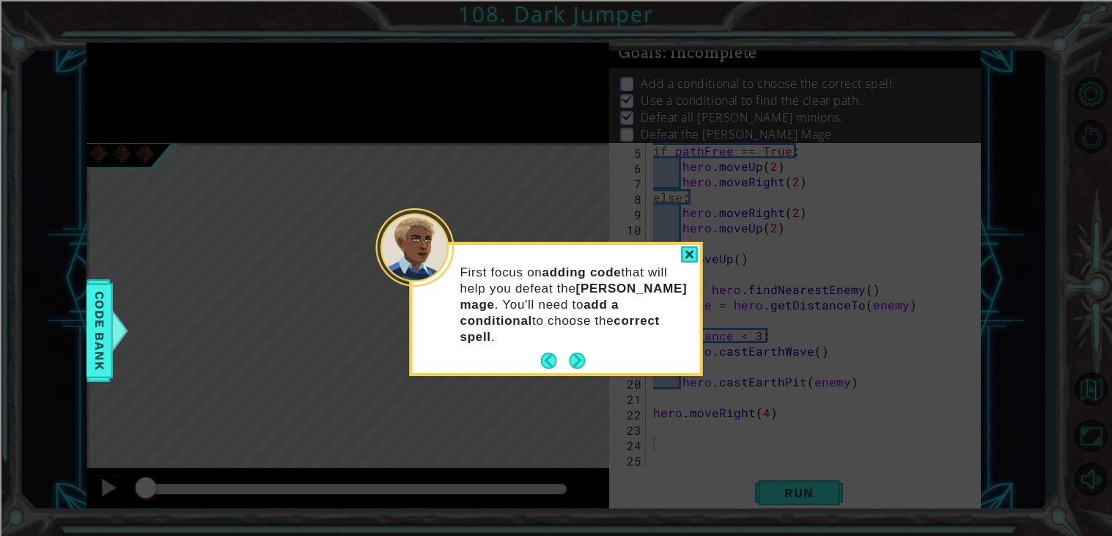
click at [583, 323] on strong "correct spell" at bounding box center [559, 329] width 199 height 30
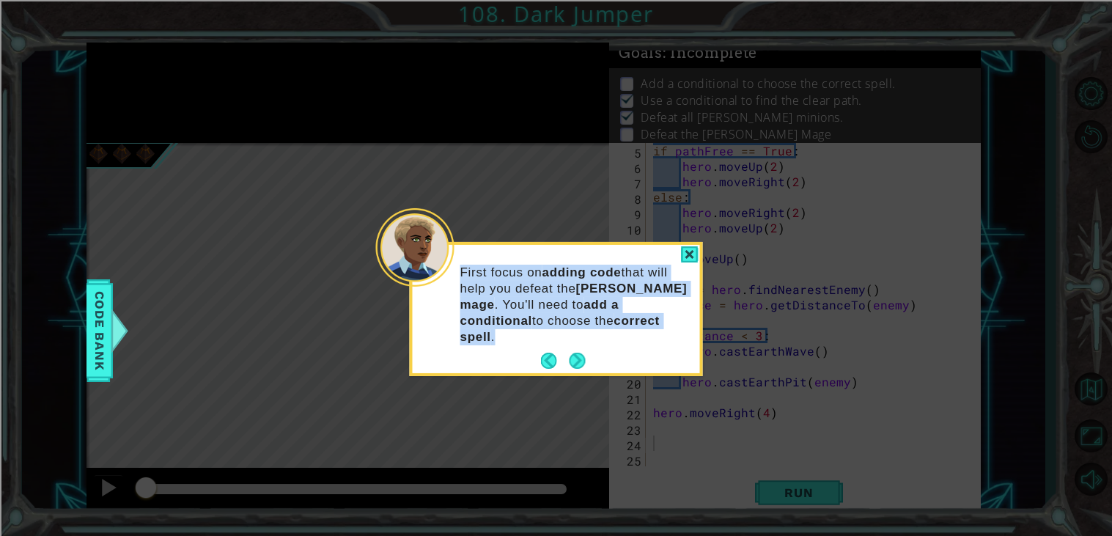
click at [583, 323] on strong "correct spell" at bounding box center [559, 329] width 199 height 30
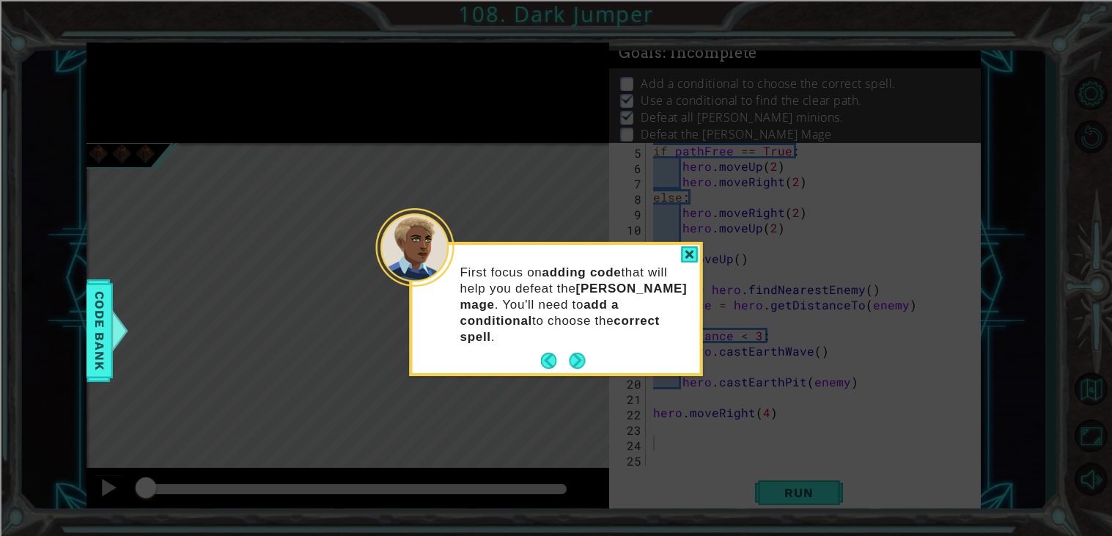
click at [583, 323] on strong "correct spell" at bounding box center [559, 329] width 199 height 30
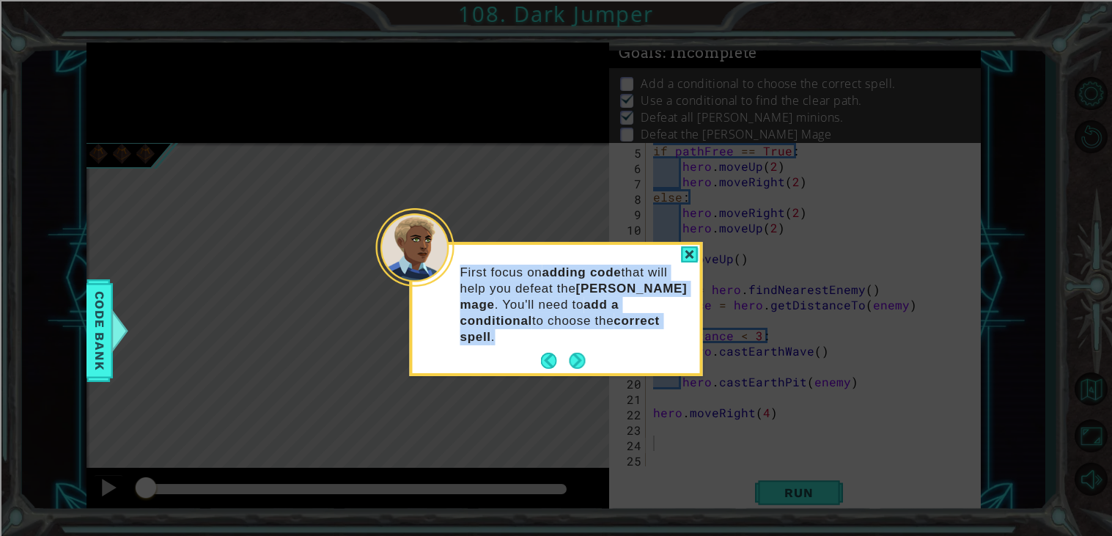
click at [583, 323] on strong "correct spell" at bounding box center [559, 329] width 199 height 30
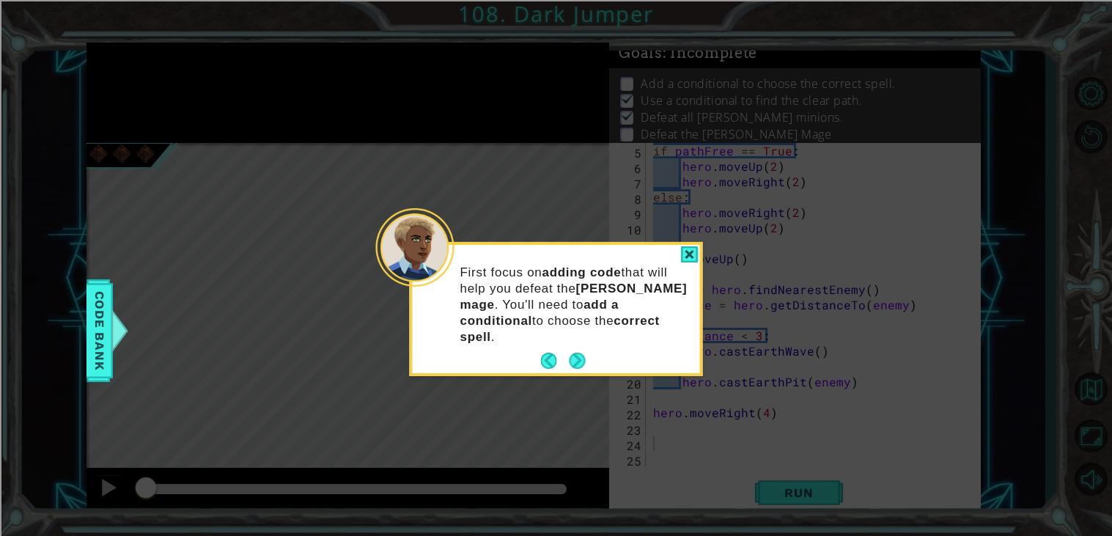
click at [583, 323] on strong "correct spell" at bounding box center [559, 329] width 199 height 30
click at [577, 349] on button "Next" at bounding box center [577, 361] width 24 height 24
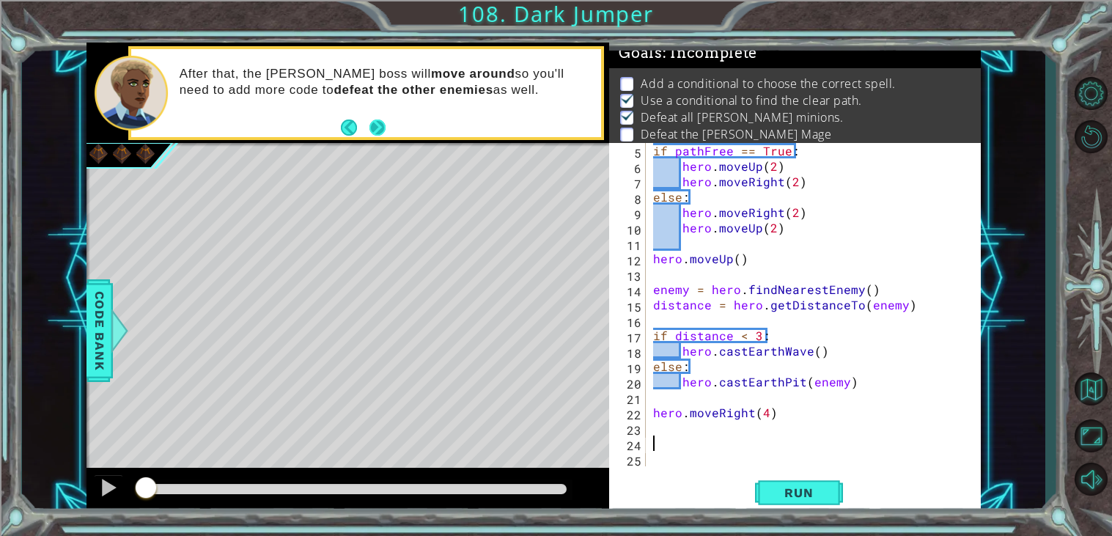
click at [381, 122] on button "Next" at bounding box center [377, 127] width 17 height 17
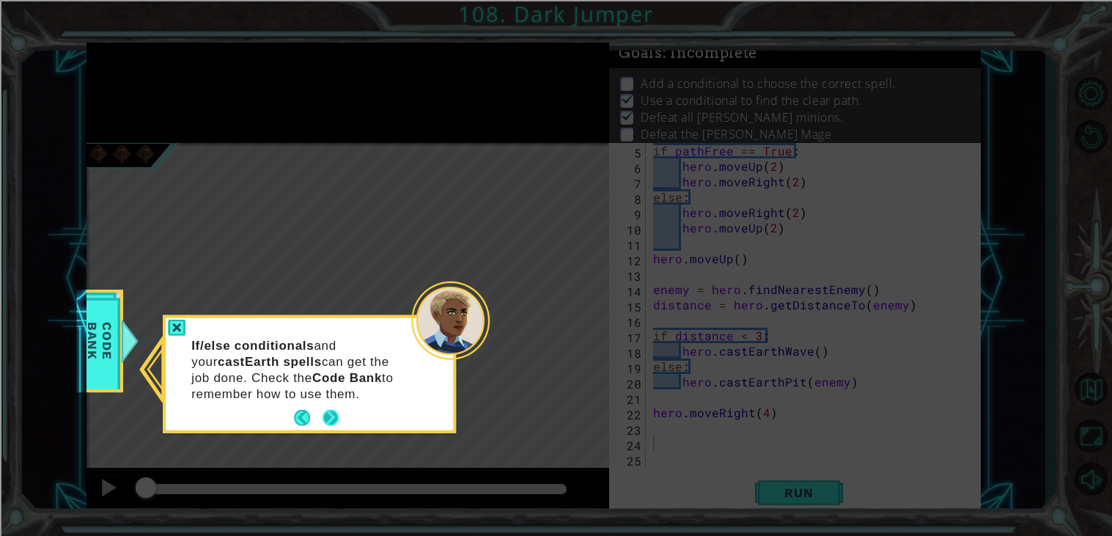
click at [322, 408] on button "Next" at bounding box center [330, 417] width 21 height 21
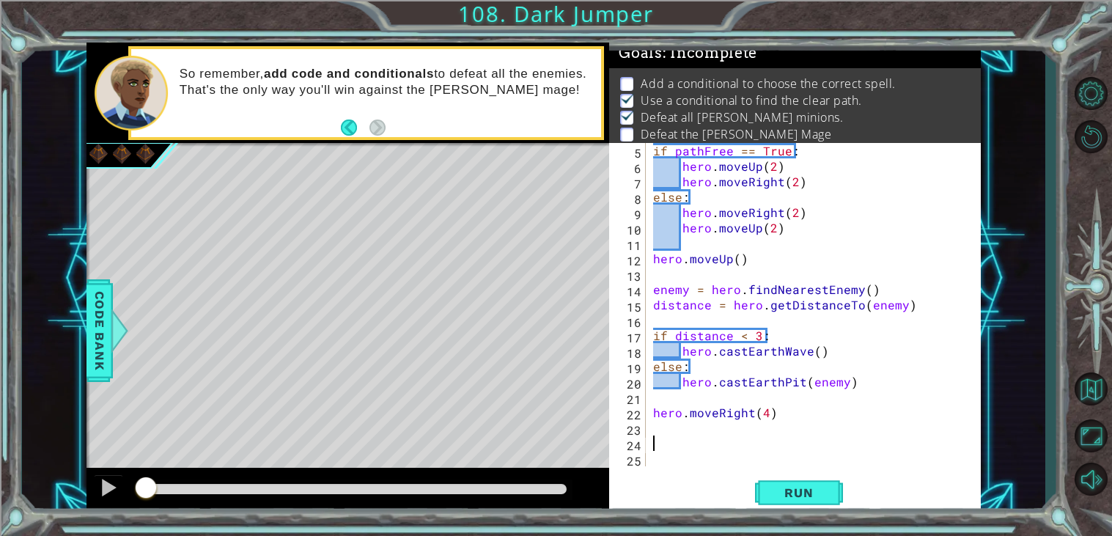
click at [704, 432] on div "if pathFree == True : hero . moveUp ( 2 ) hero . moveRight ( 2 ) else : hero . …" at bounding box center [817, 320] width 334 height 354
click at [674, 426] on div "if pathFree == True : hero . moveUp ( 2 ) hero . moveRight ( 2 ) else : hero . …" at bounding box center [817, 320] width 334 height 354
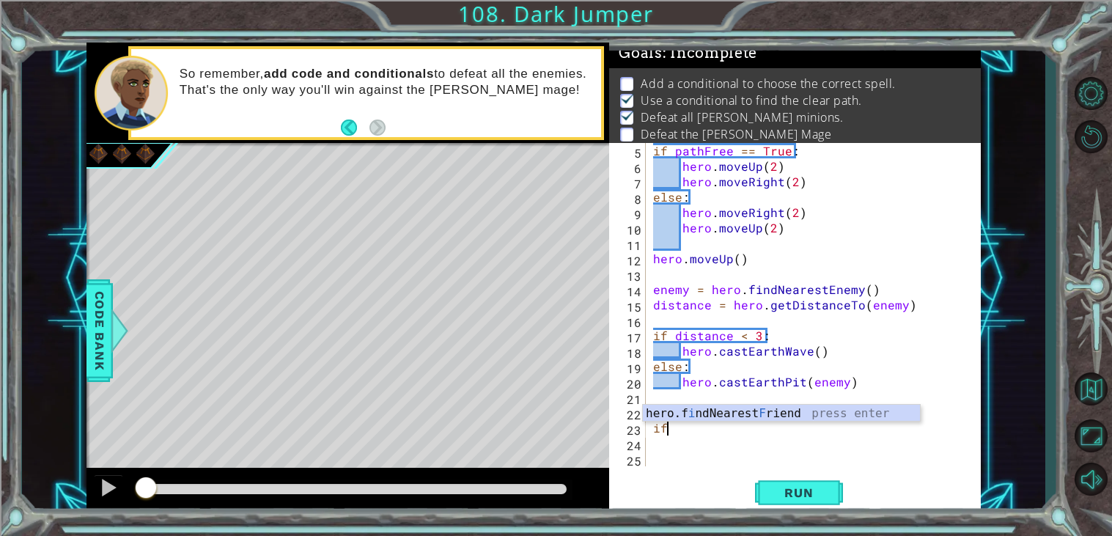
type textarea "i"
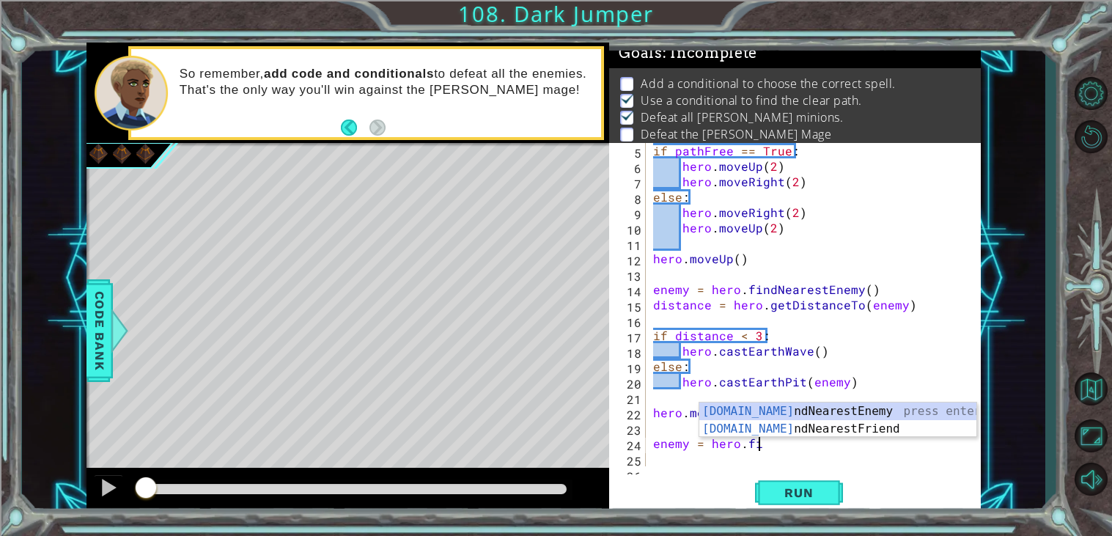
type textarea "enemy = hero.find"
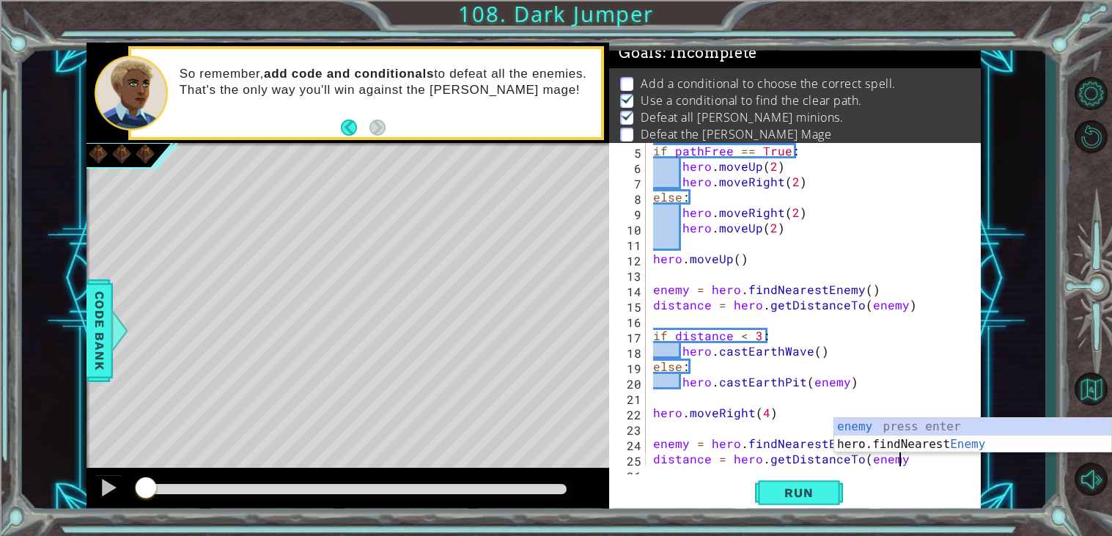
scroll to position [0, 14]
type textarea "distance = hero.getDistanceTo(enemy)"
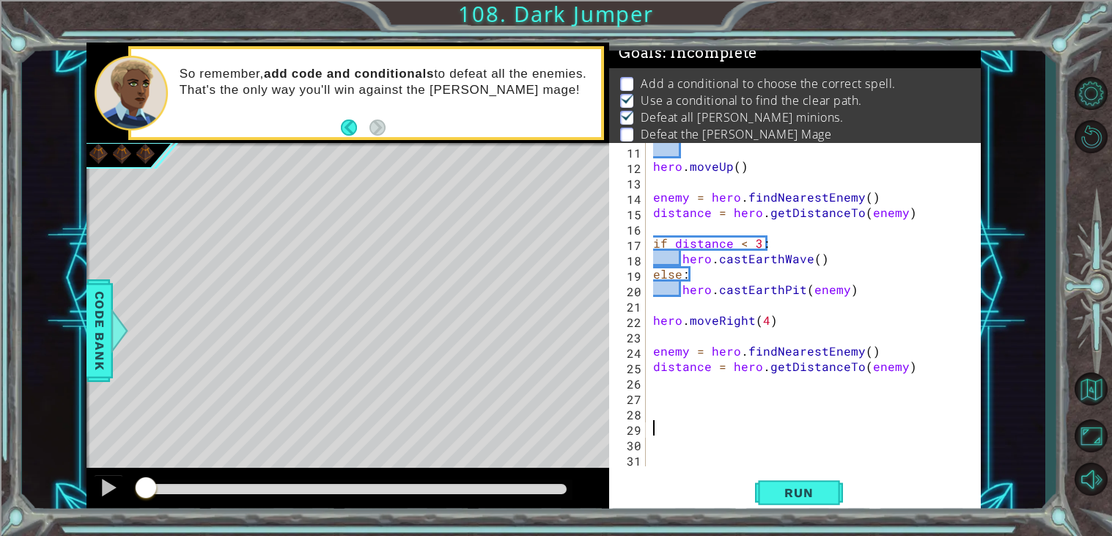
scroll to position [138, 0]
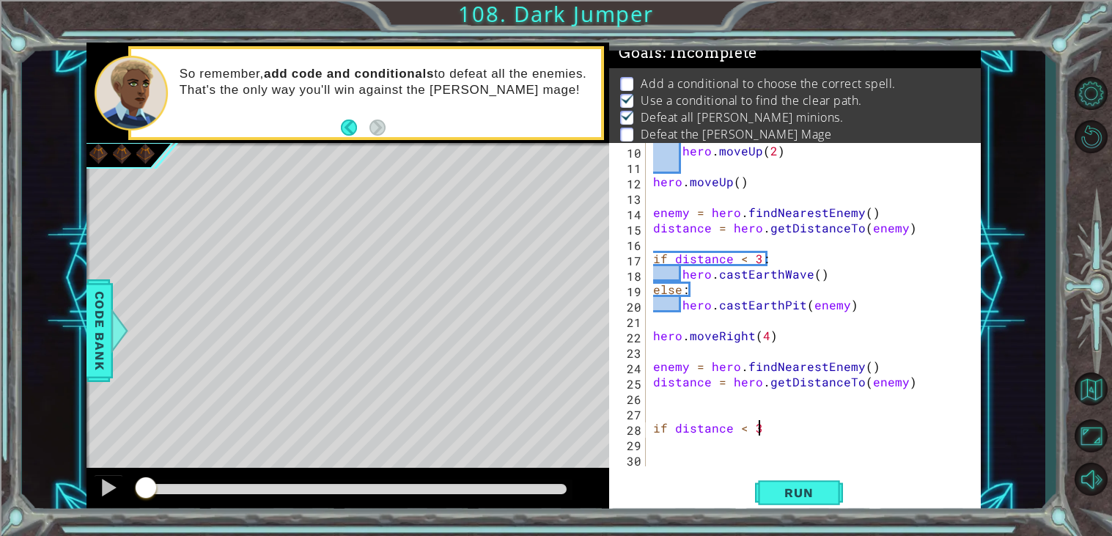
type textarea "if distance < 3:"
type textarea "hero.castEarthWave()"
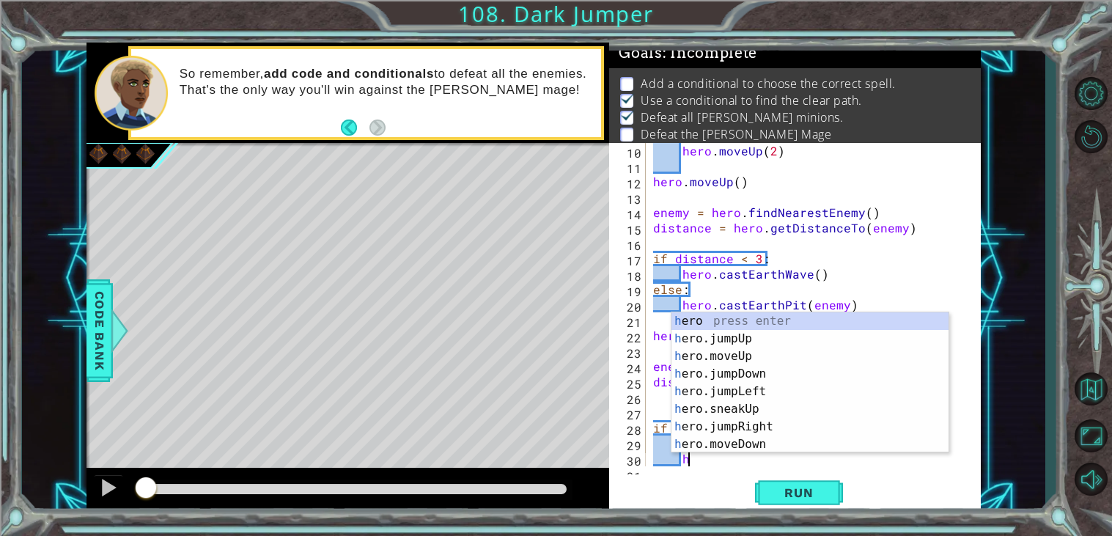
scroll to position [0, 1]
type textarea "h"
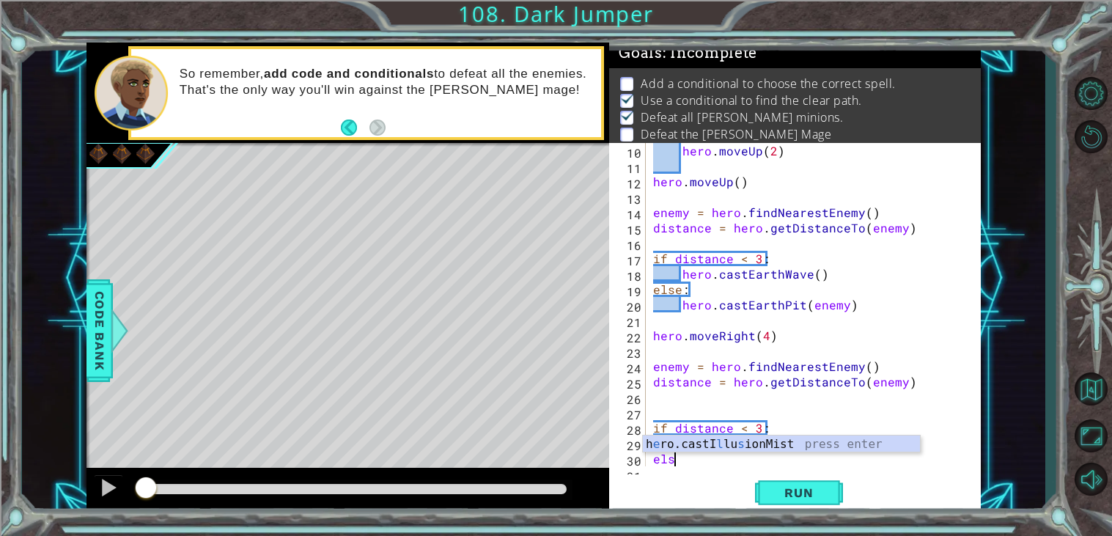
scroll to position [0, 1]
type textarea "else:"
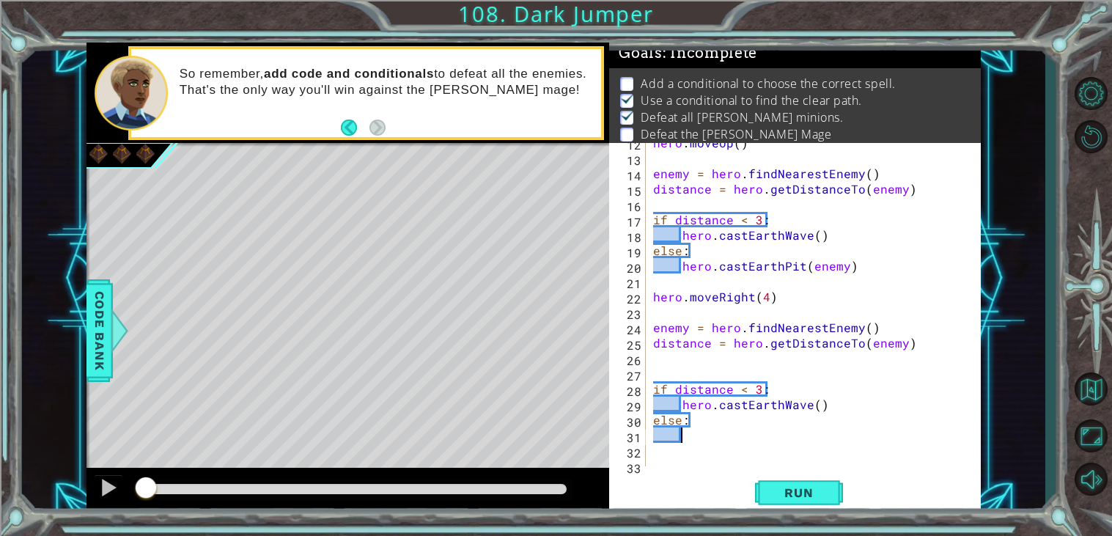
scroll to position [182, 0]
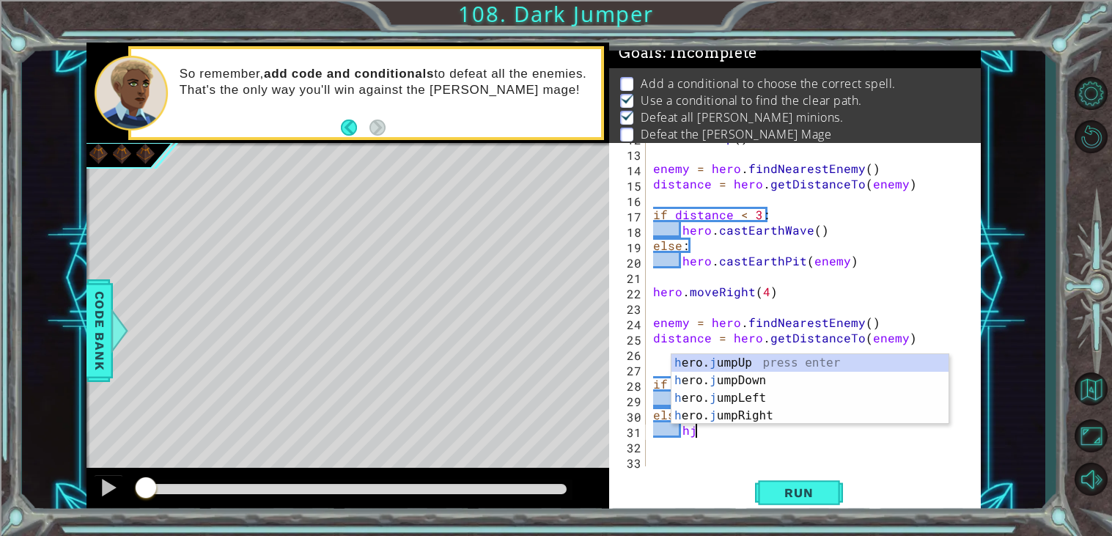
type textarea "h"
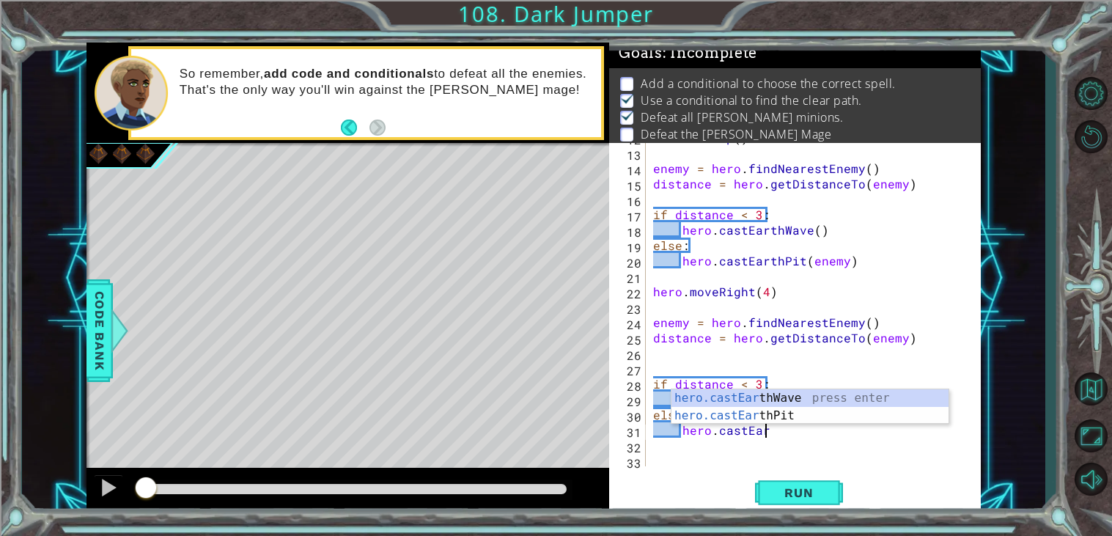
scroll to position [0, 7]
click at [765, 416] on div "hero.castEarth Wave press enter hero.castEarth Pit press enter" at bounding box center [809, 424] width 277 height 70
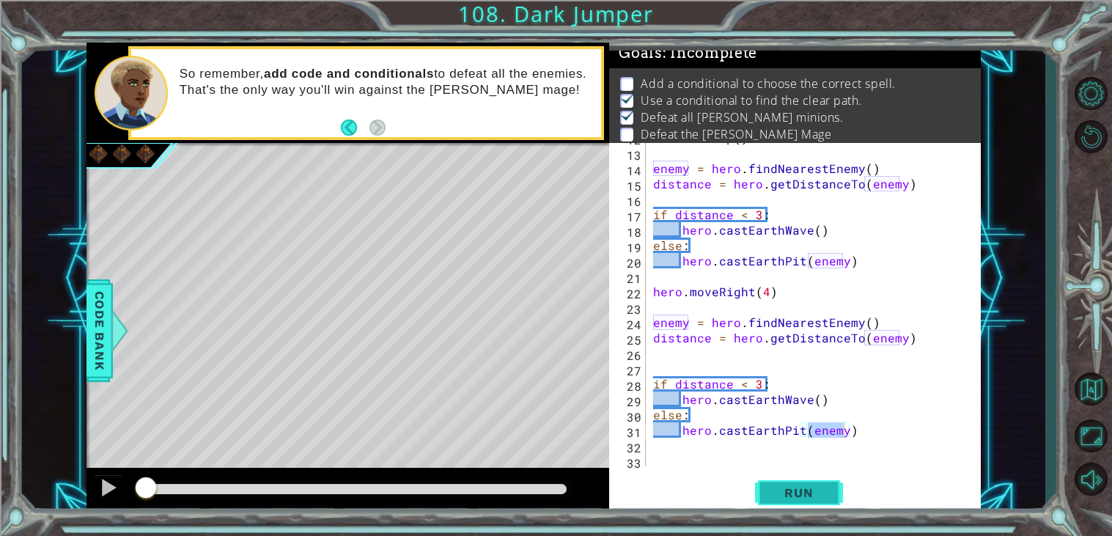
click at [812, 485] on span "Run" at bounding box center [798, 492] width 58 height 15
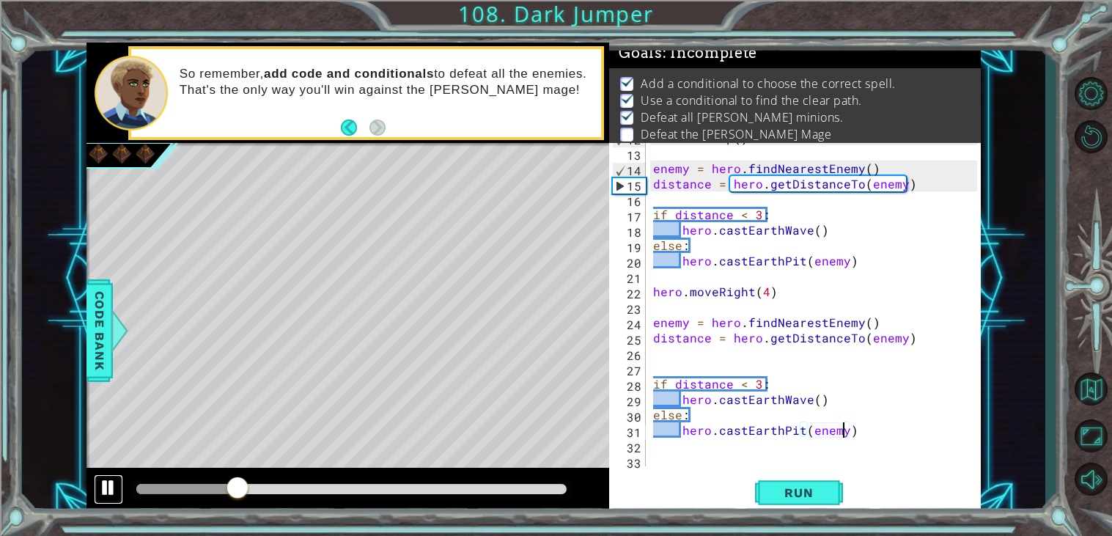
click at [114, 488] on div at bounding box center [108, 487] width 19 height 19
click at [787, 297] on div "hero . moveUp ( ) enemy = hero . findNearestEnemy ( ) distance = hero . getDist…" at bounding box center [817, 307] width 334 height 354
type textarea "hero.moveRight(4)"
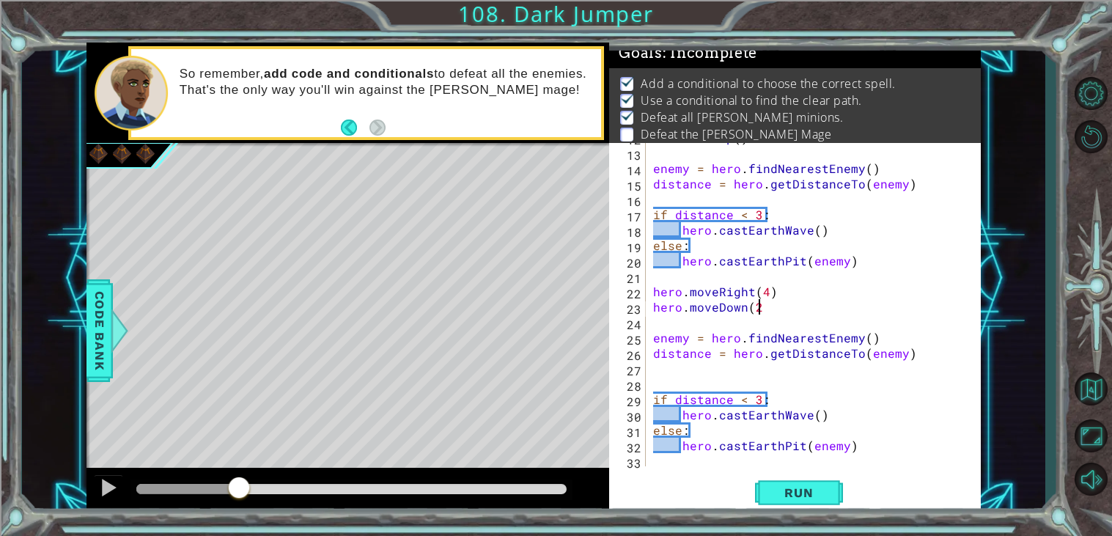
scroll to position [0, 5]
click at [816, 473] on div "hero.moveDown(2) 12 13 14 15 16 17 18 19 20 21 22 23 24 25 26 27 28 29 30 31 32…" at bounding box center [794, 328] width 371 height 371
click at [824, 486] on span "Run" at bounding box center [798, 492] width 58 height 15
click at [525, 476] on div at bounding box center [347, 490] width 522 height 47
click at [529, 484] on div at bounding box center [351, 489] width 430 height 10
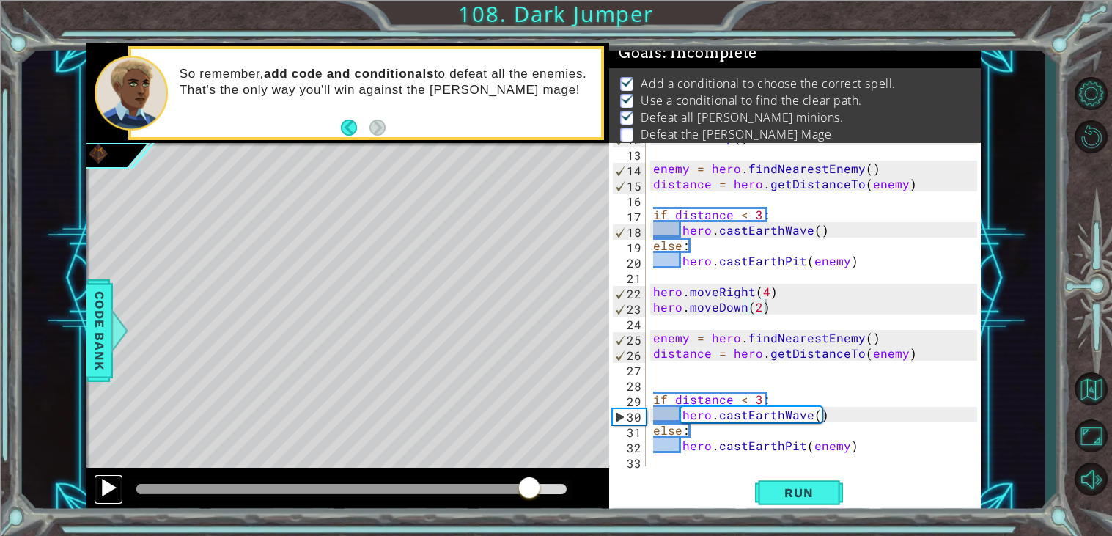
click at [102, 495] on div at bounding box center [108, 487] width 19 height 19
click at [96, 487] on button at bounding box center [108, 489] width 29 height 30
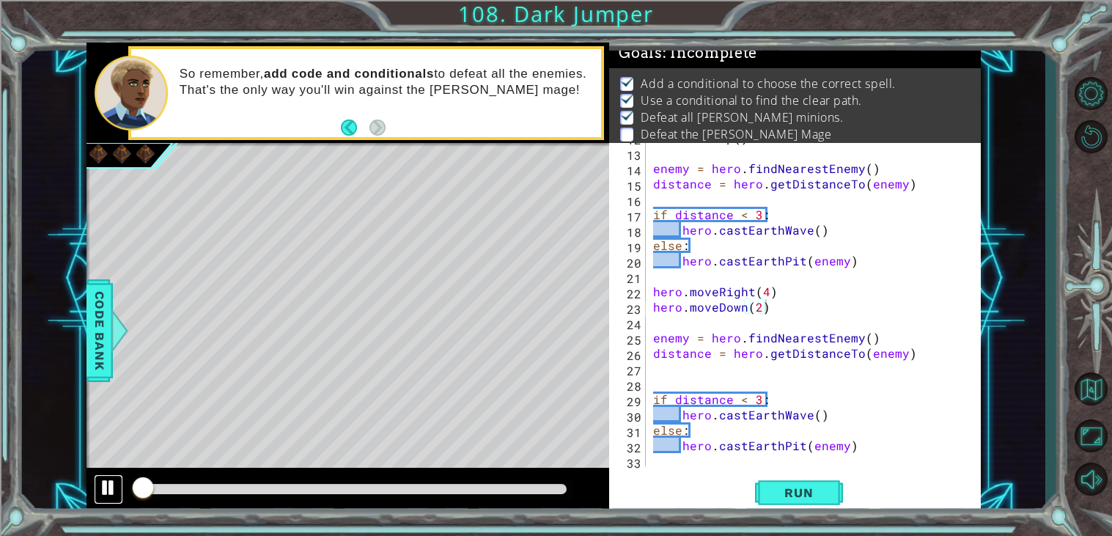
click at [96, 487] on button at bounding box center [108, 489] width 29 height 30
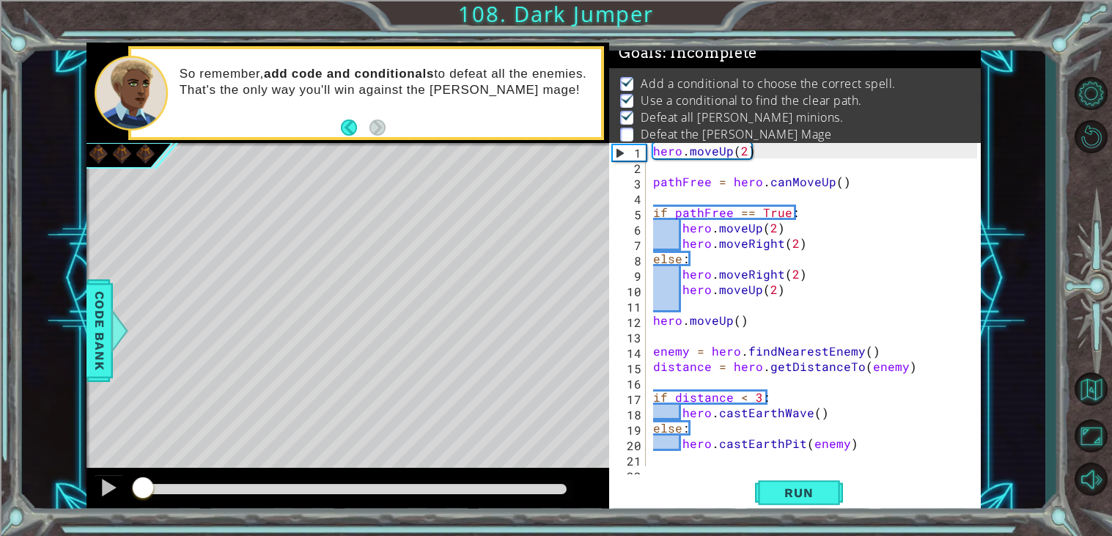
scroll to position [0, 0]
drag, startPoint x: 755, startPoint y: 152, endPoint x: 688, endPoint y: 157, distance: 67.6
click at [688, 157] on div "hero . moveUp ( 2 ) pathFree = hero . canMoveUp ( ) if pathFree == True : hero …" at bounding box center [817, 320] width 334 height 354
type textarea "hero.moveUp(2)"
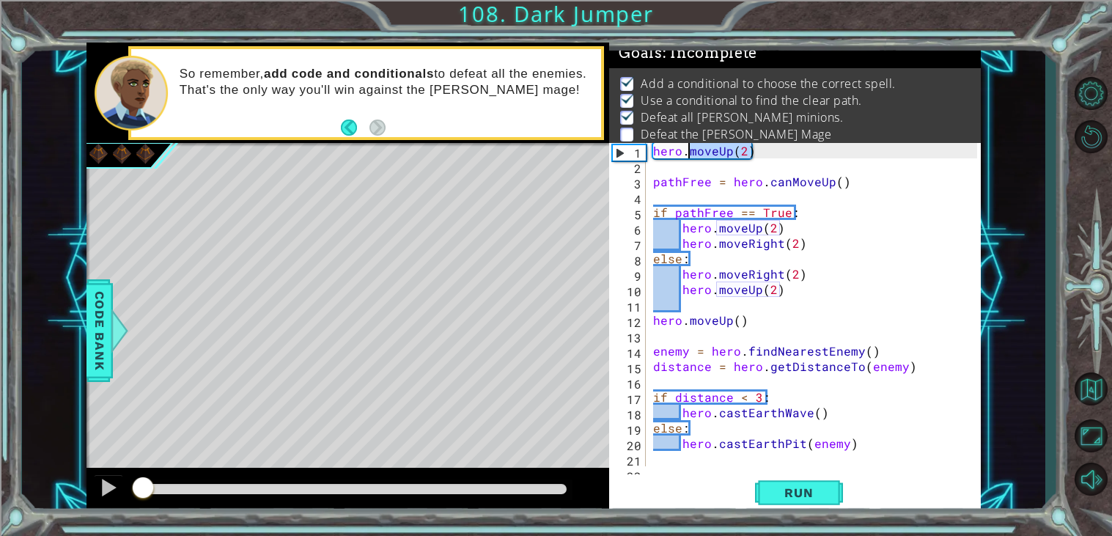
click at [688, 157] on div "hero . moveUp ( 2 ) pathFree = hero . canMoveUp ( ) if pathFree == True : hero …" at bounding box center [813, 304] width 327 height 323
click at [653, 152] on div "hero . moveUp ( 2 ) pathFree = hero . canMoveUp ( ) if pathFree == True : hero …" at bounding box center [817, 320] width 334 height 354
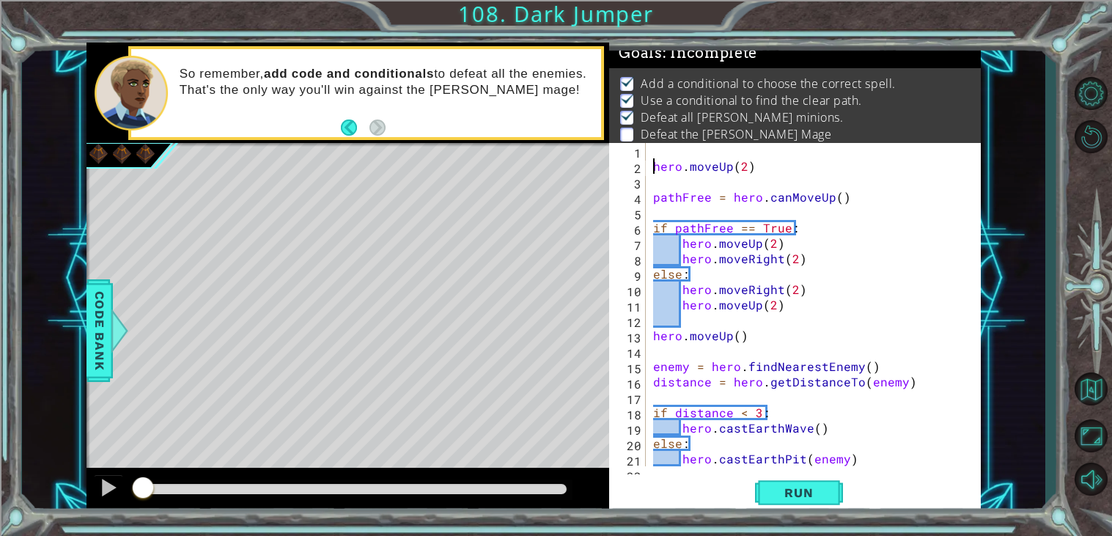
click at [656, 148] on div "hero . moveUp ( 2 ) pathFree = hero . canMoveUp ( ) if pathFree == True : hero …" at bounding box center [817, 320] width 334 height 354
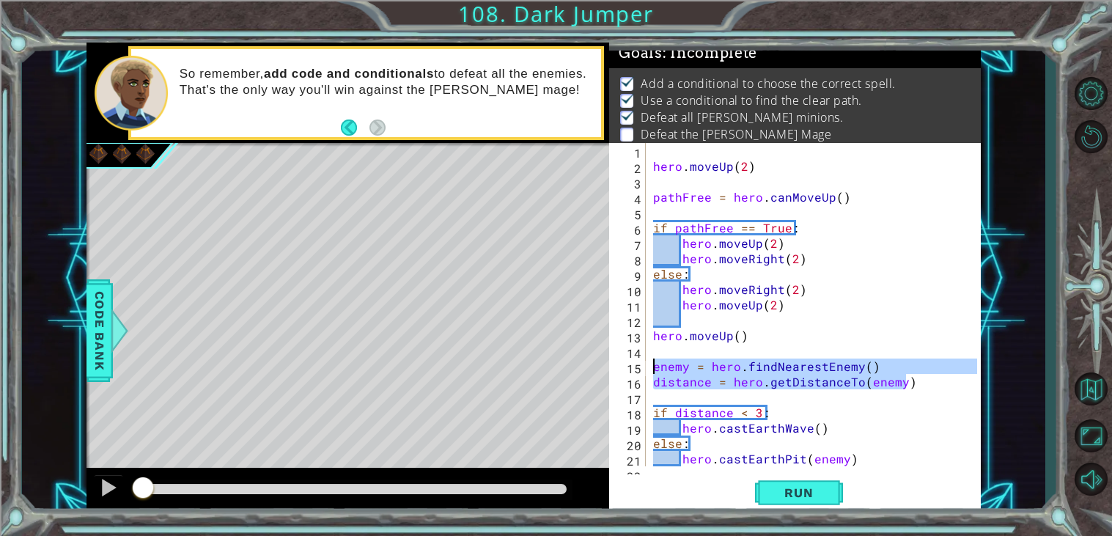
drag, startPoint x: 913, startPoint y: 388, endPoint x: 655, endPoint y: 367, distance: 258.8
click at [655, 367] on div "hero . moveUp ( 2 ) pathFree = hero . canMoveUp ( ) if pathFree == True : hero …" at bounding box center [817, 320] width 334 height 354
type textarea "enemy = hero.findNearestEnemy() distance = hero.getDistanceTo(enemy)"
click at [681, 145] on div "hero . moveUp ( 2 ) pathFree = hero . canMoveUp ( ) if pathFree == True : hero …" at bounding box center [817, 320] width 334 height 354
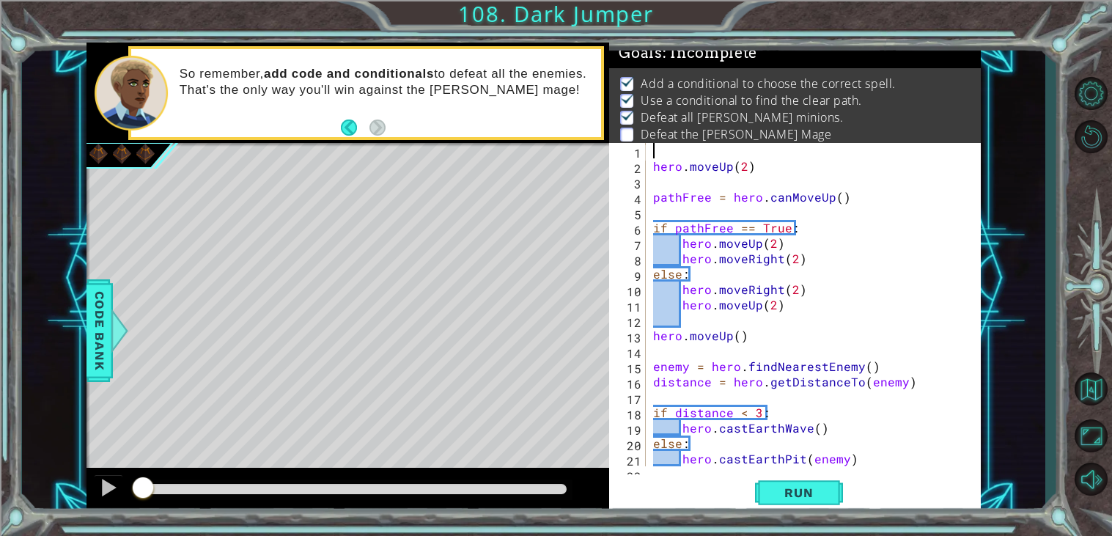
paste textarea "distance = hero.getDistanceTo(enemy)"
type textarea "distance = hero.getDistanceTo(enemy)"
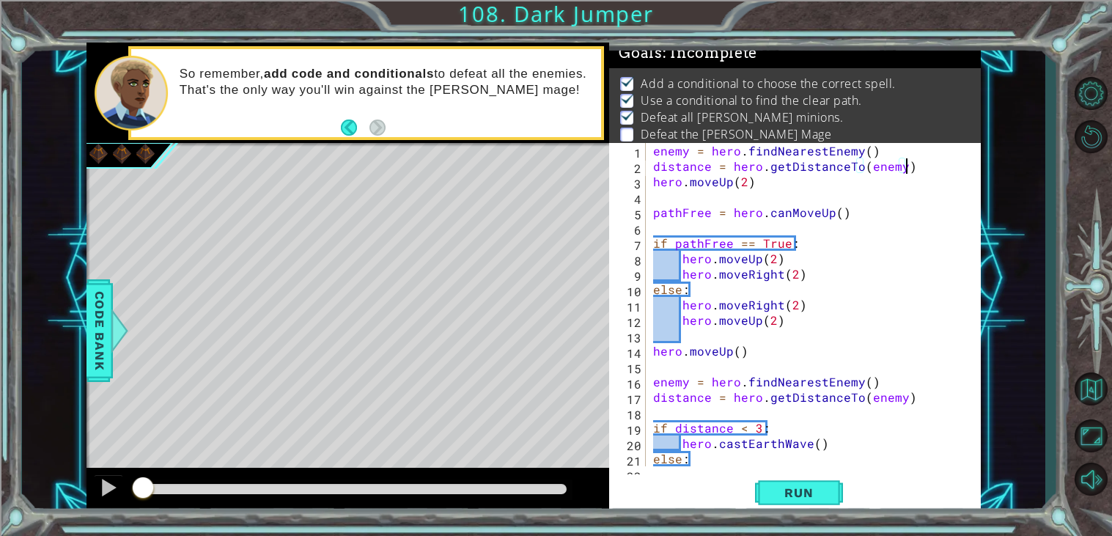
click at [920, 171] on div "enemy = hero . findNearestEnemy ( ) distance = hero . getDistanceTo ( enemy ) h…" at bounding box center [817, 320] width 334 height 354
